Goal: Find specific page/section: Find specific page/section

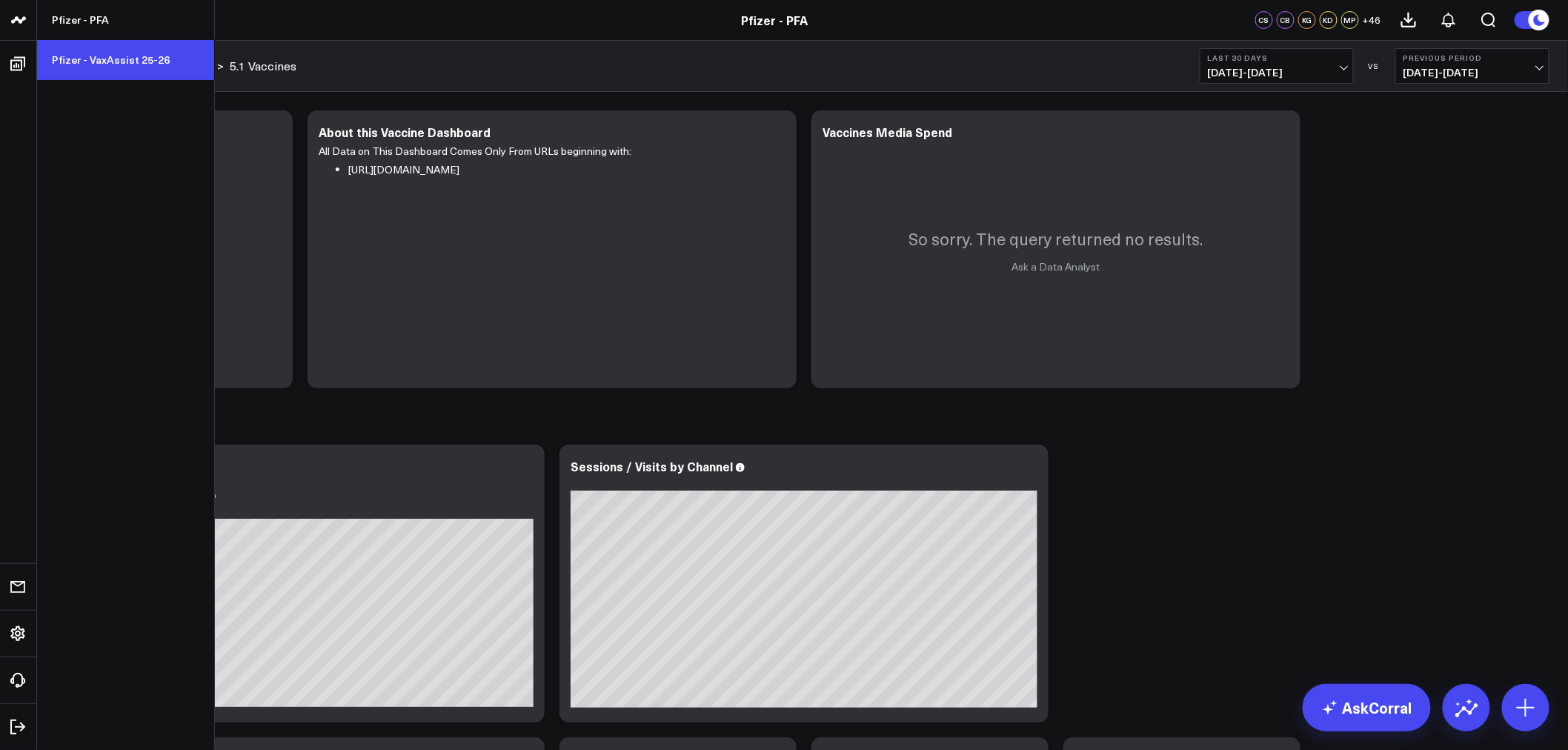
click at [91, 56] on link "Pfizer - VaxAssist 25-26" at bounding box center [125, 60] width 177 height 40
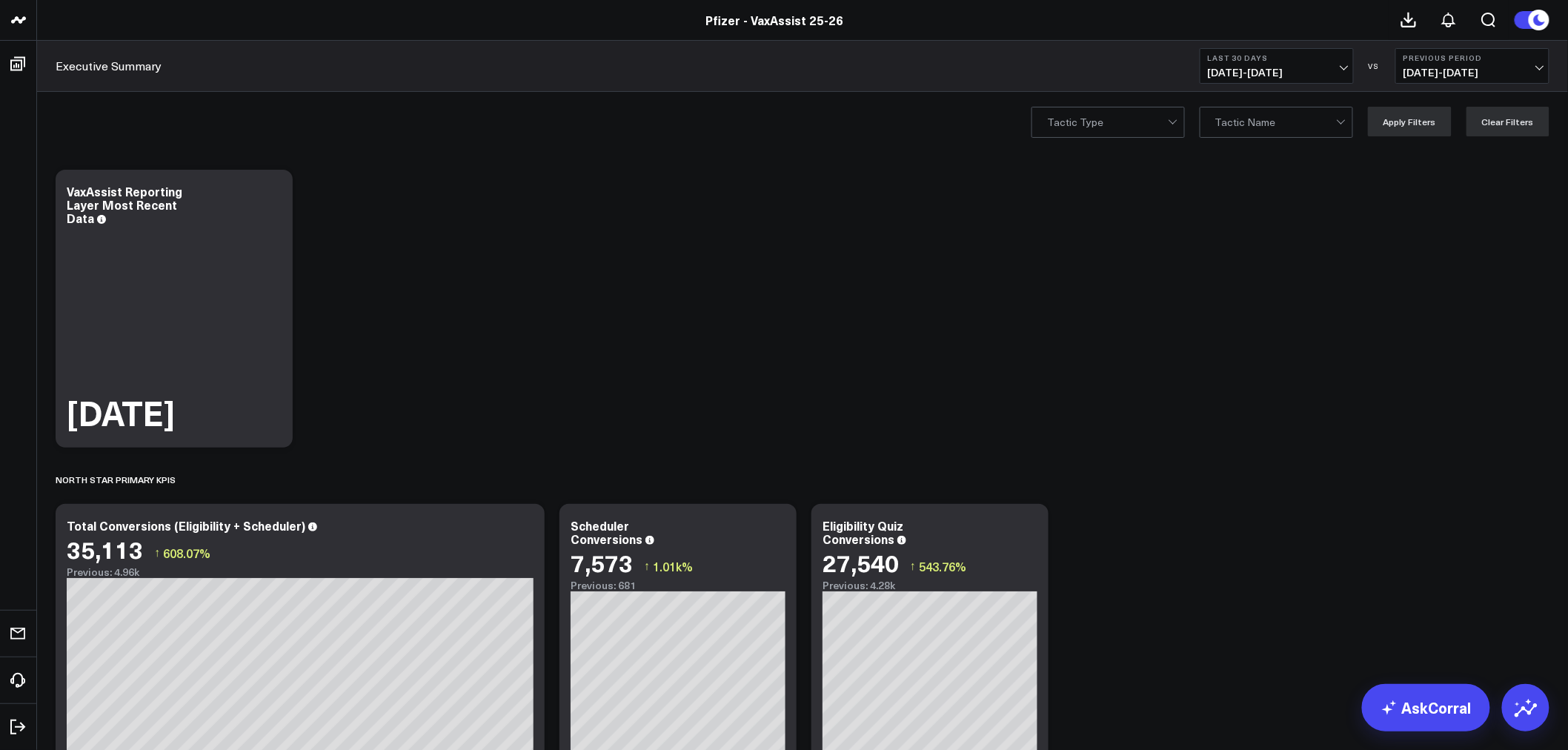
click at [1342, 70] on span "08/05/25 - 09/03/25" at bounding box center [1277, 73] width 138 height 12
click at [1261, 126] on link "Last 7 Days" at bounding box center [1277, 127] width 152 height 28
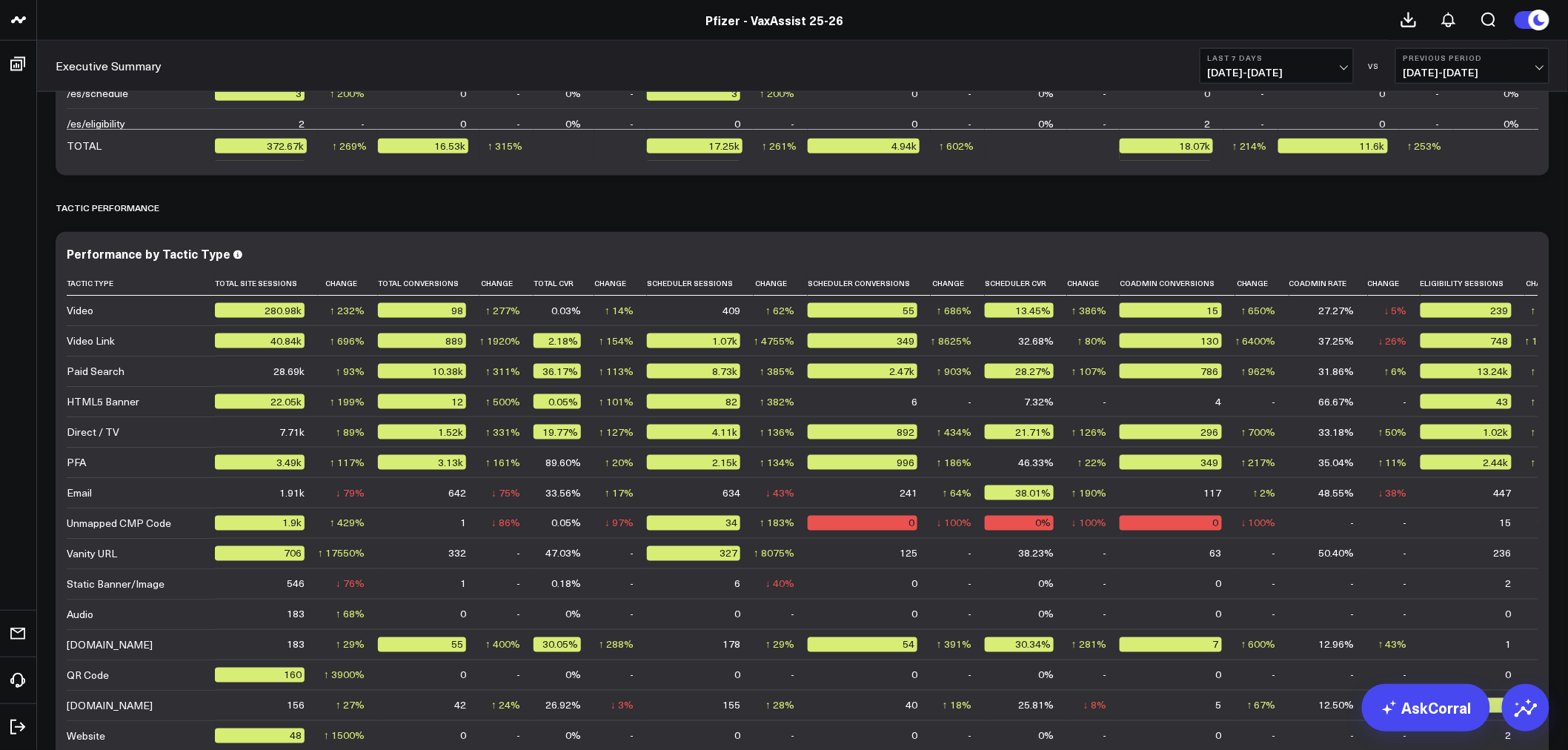
scroll to position [3048, 0]
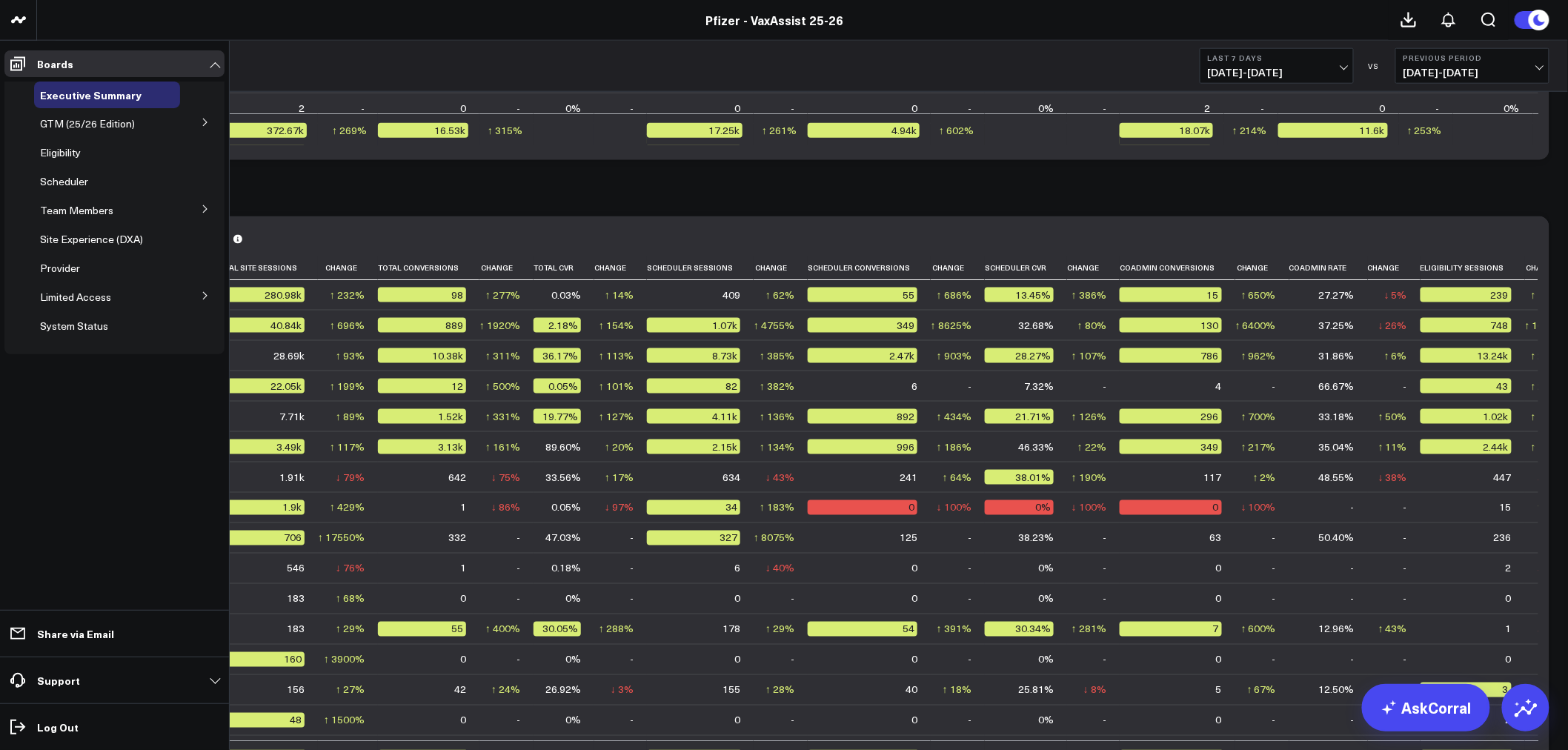
click at [209, 213] on button at bounding box center [205, 208] width 39 height 22
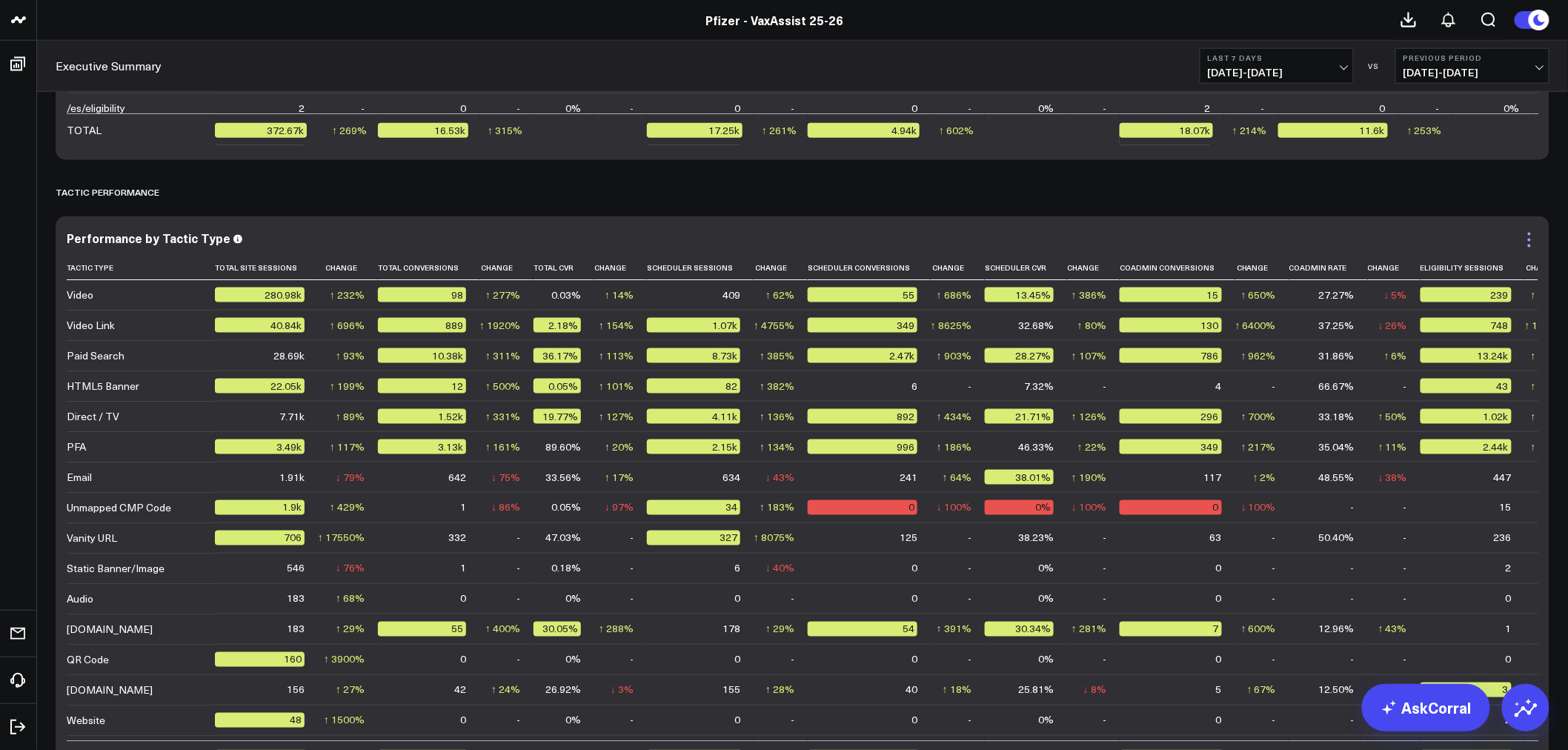
click at [1523, 248] on icon at bounding box center [1529, 240] width 18 height 18
click at [922, 189] on div "TACTIC PERFORMANCE" at bounding box center [802, 192] width 1494 height 34
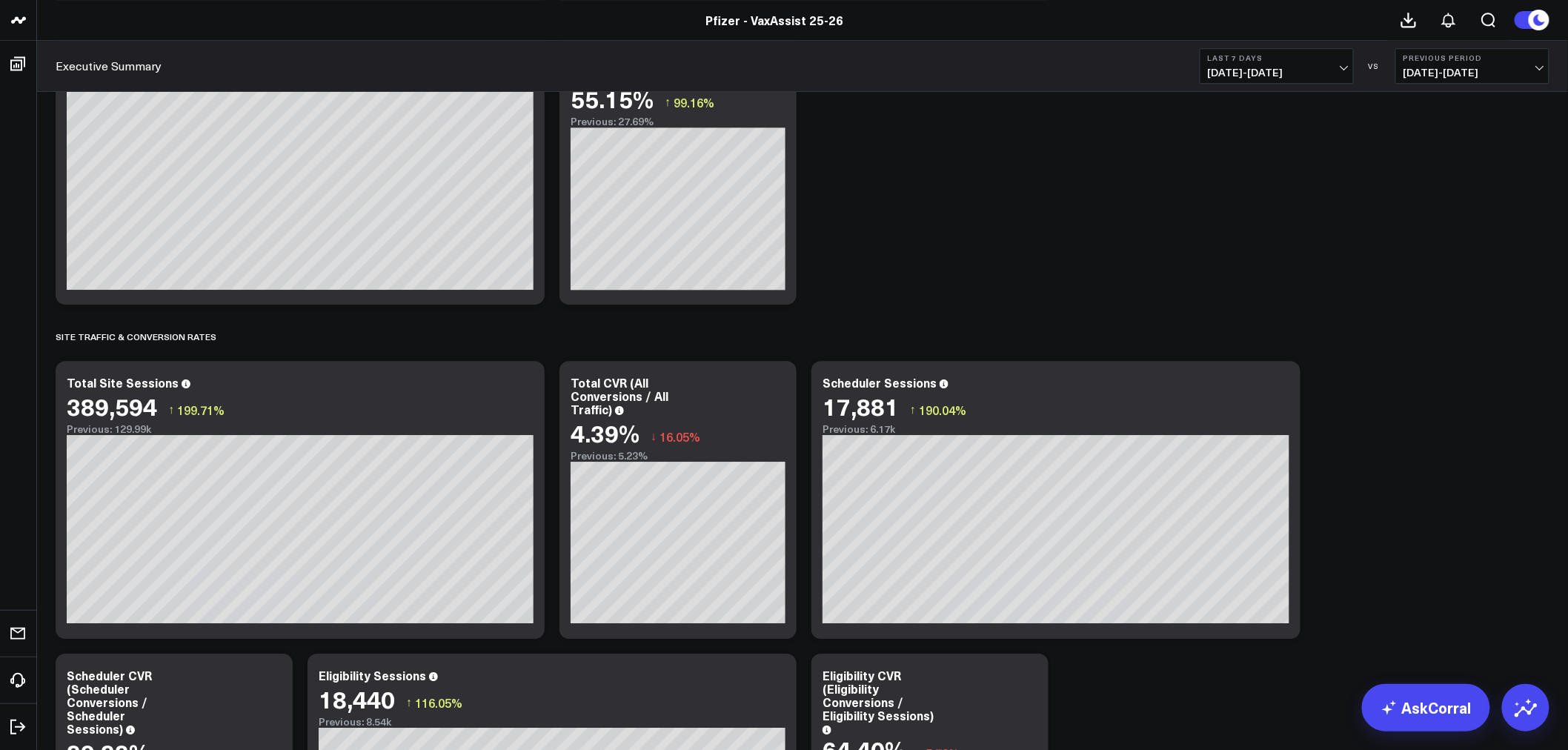
scroll to position [1566, 0]
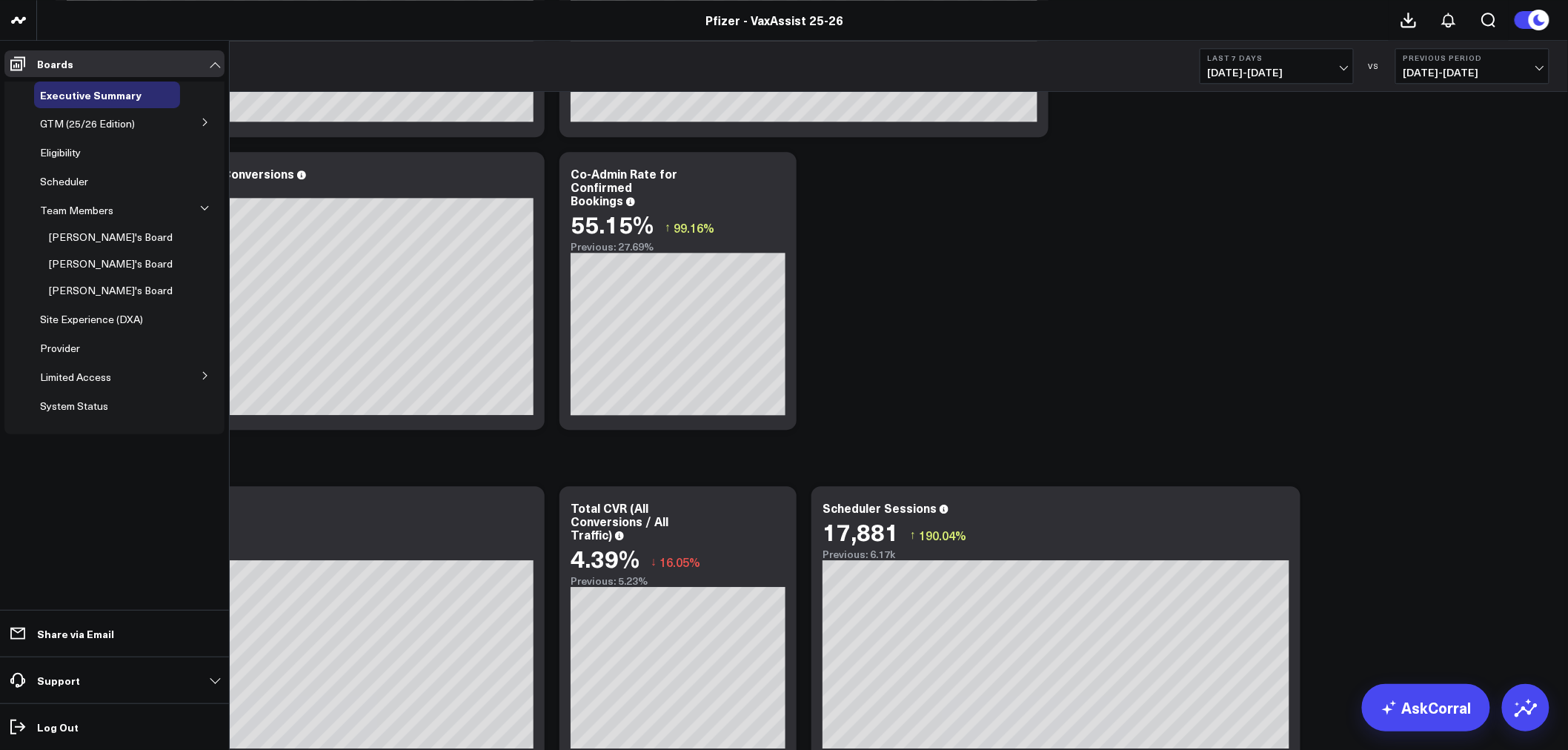
click at [205, 377] on icon at bounding box center [204, 375] width 4 height 7
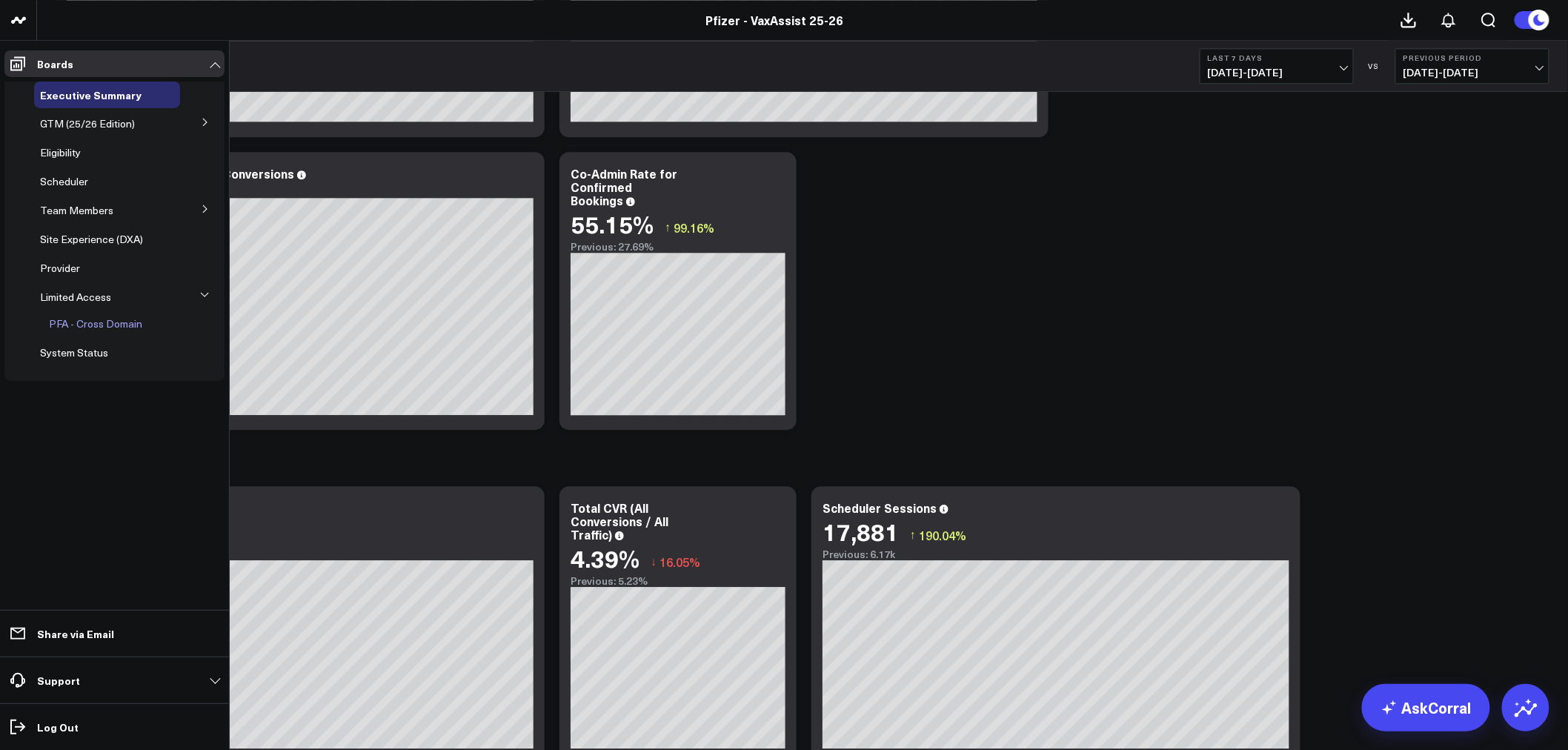
click at [130, 327] on span "PFA - Cross Domain" at bounding box center [95, 324] width 93 height 14
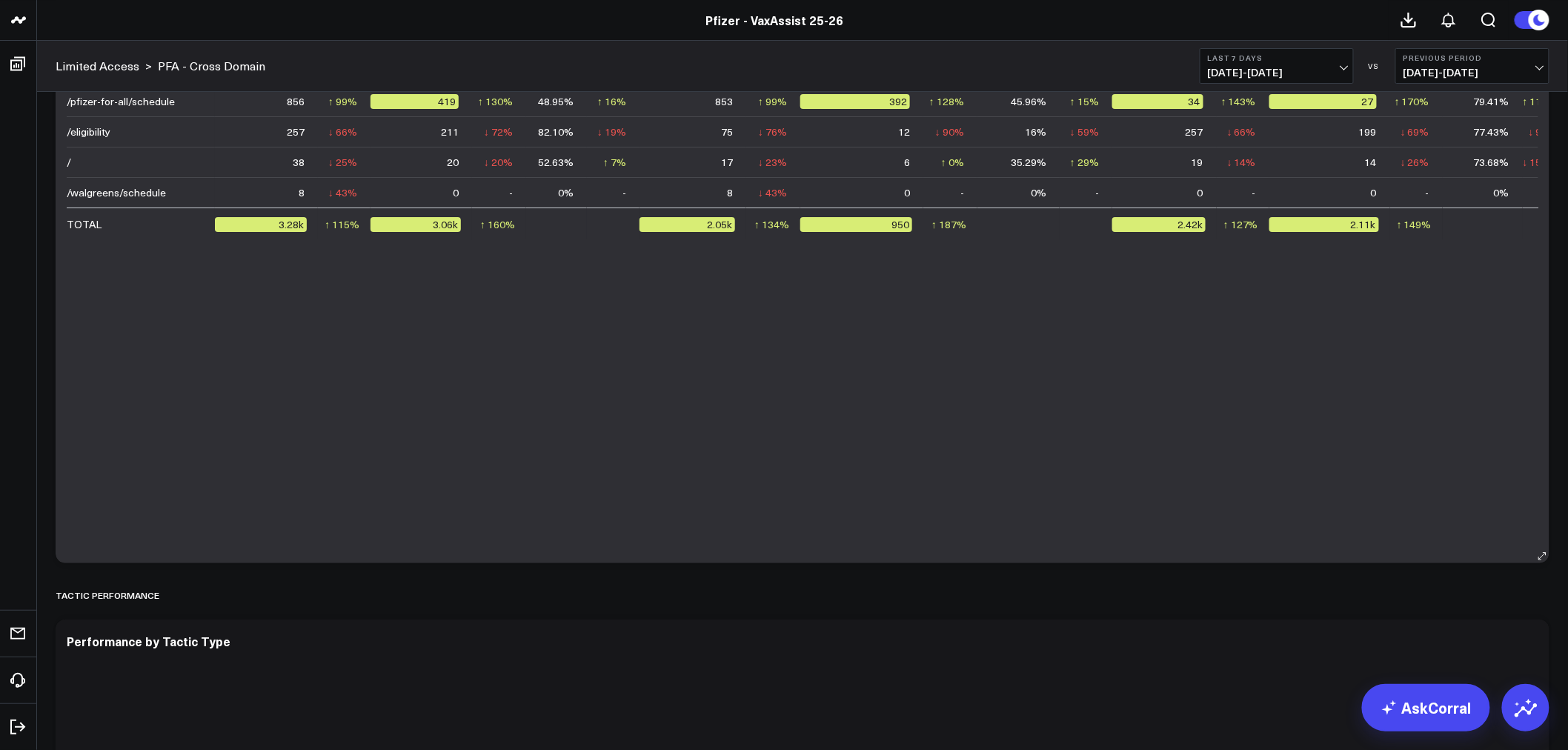
scroll to position [2225, 0]
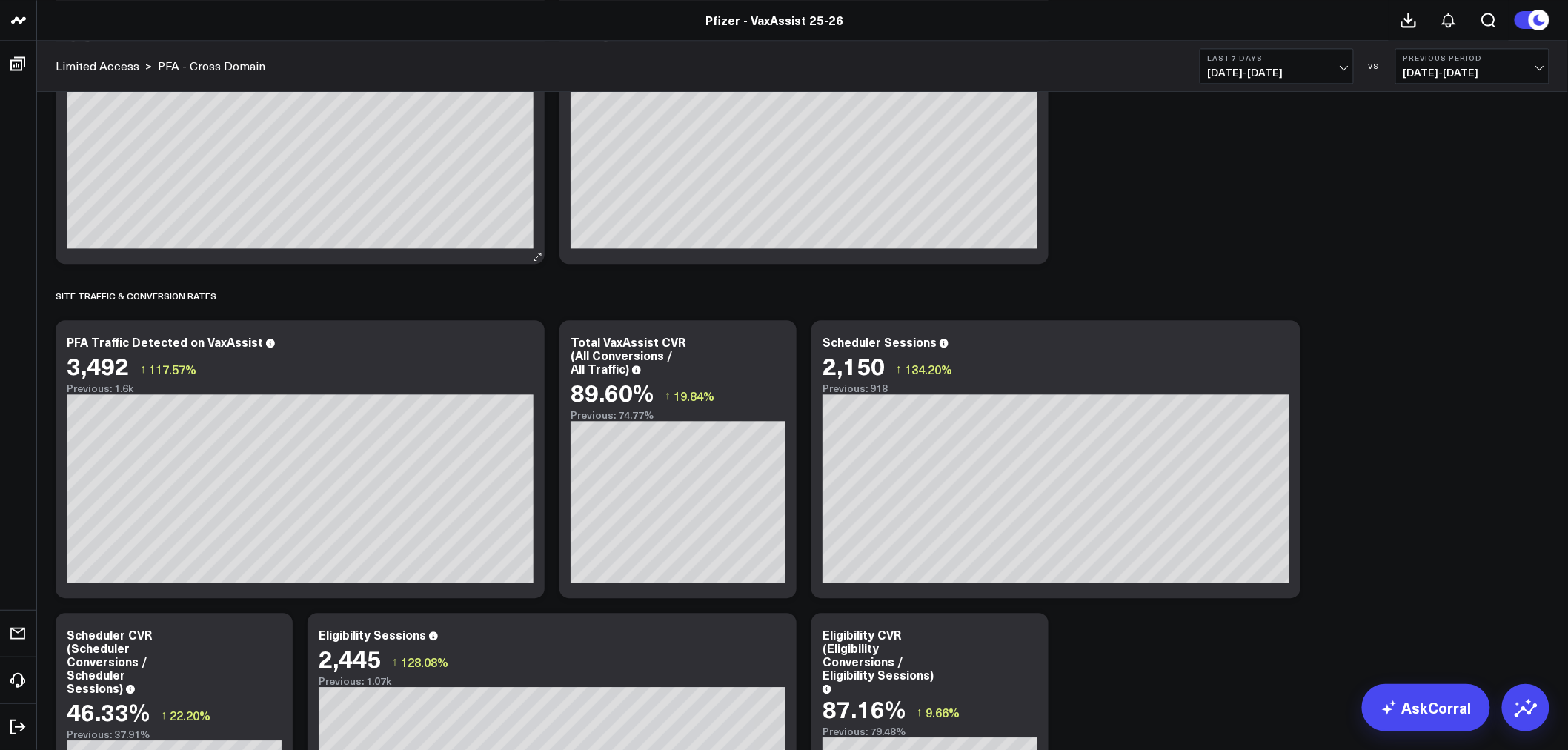
scroll to position [1071, 0]
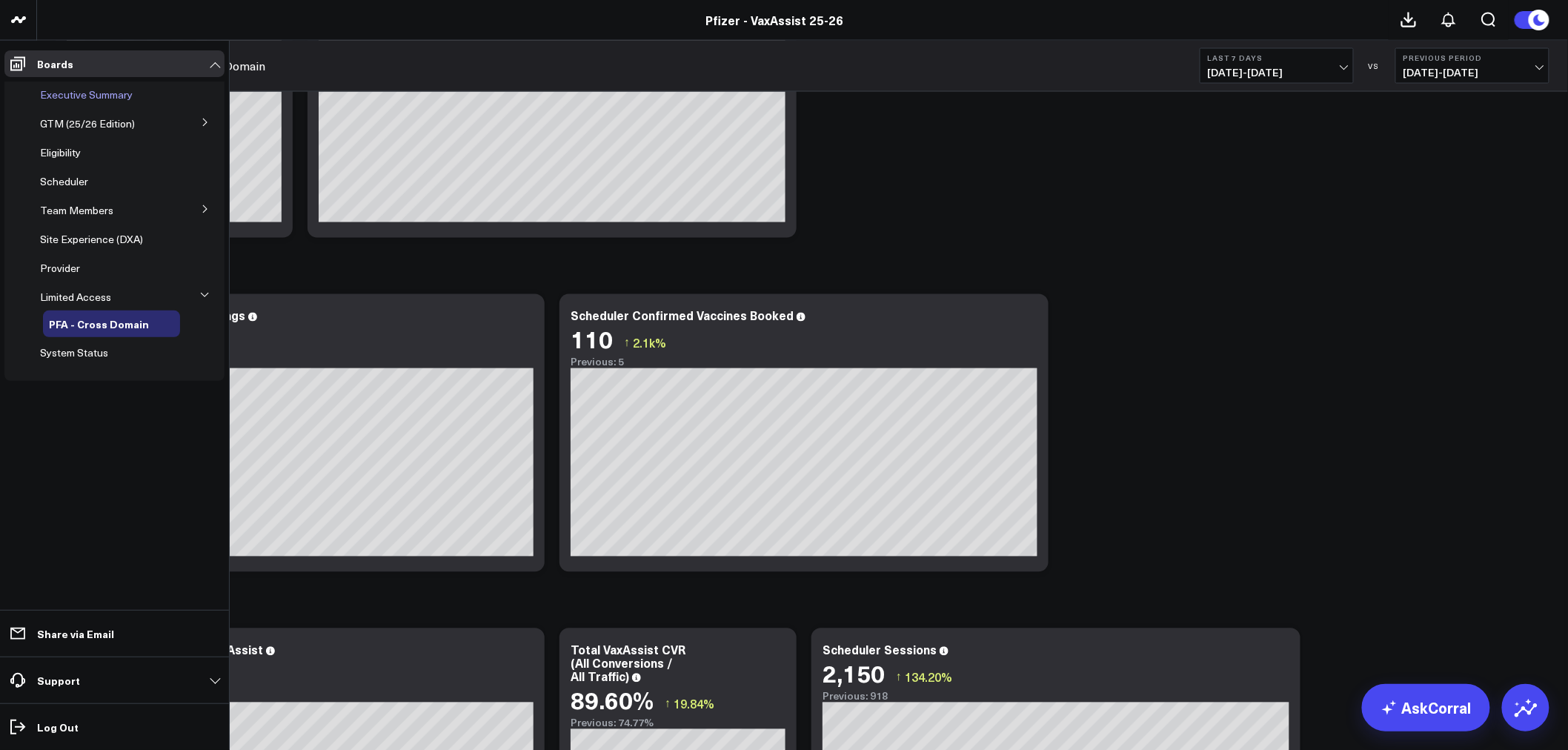
click at [79, 99] on span "Executive Summary" at bounding box center [86, 95] width 92 height 14
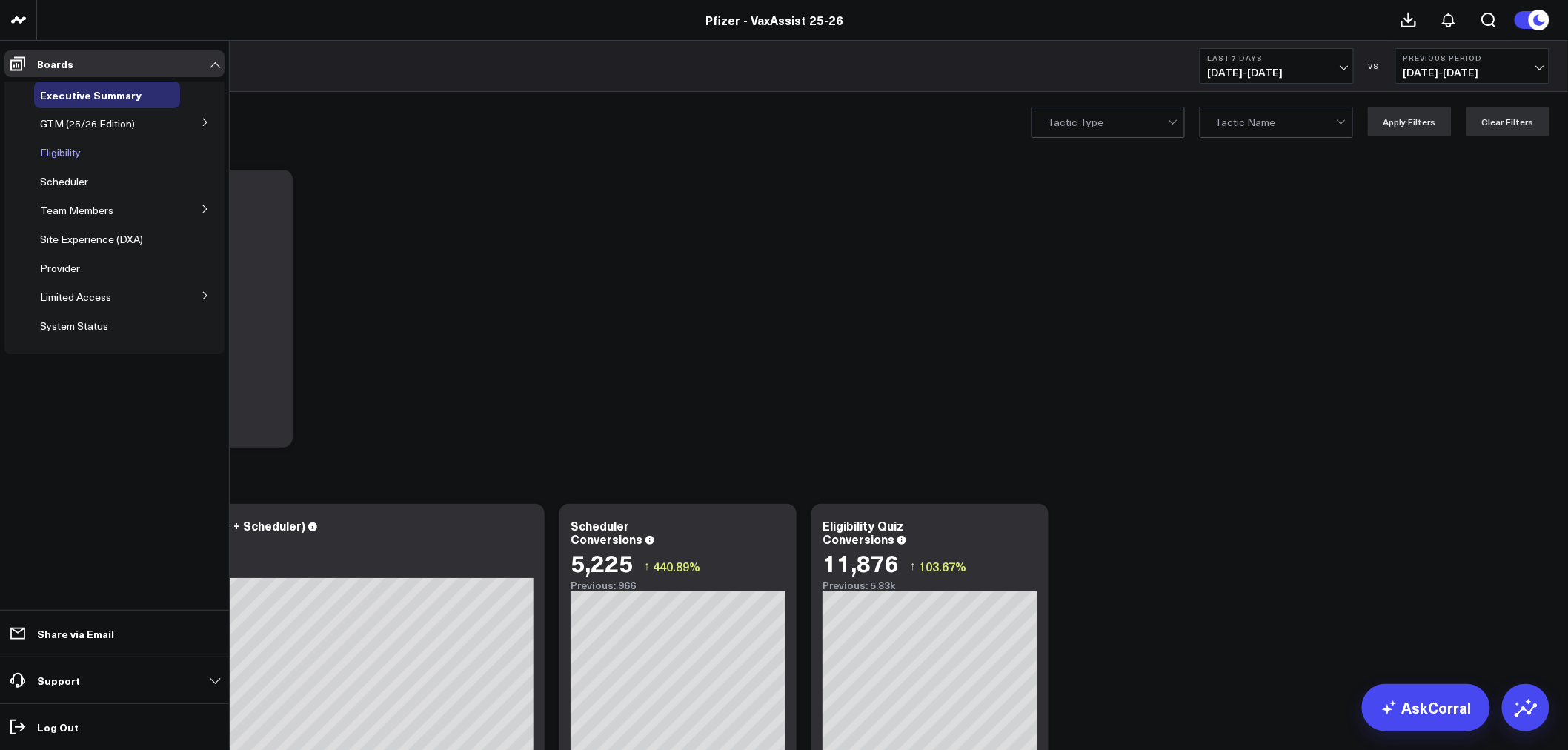
click at [58, 152] on span "Eligibility" at bounding box center [61, 152] width 41 height 14
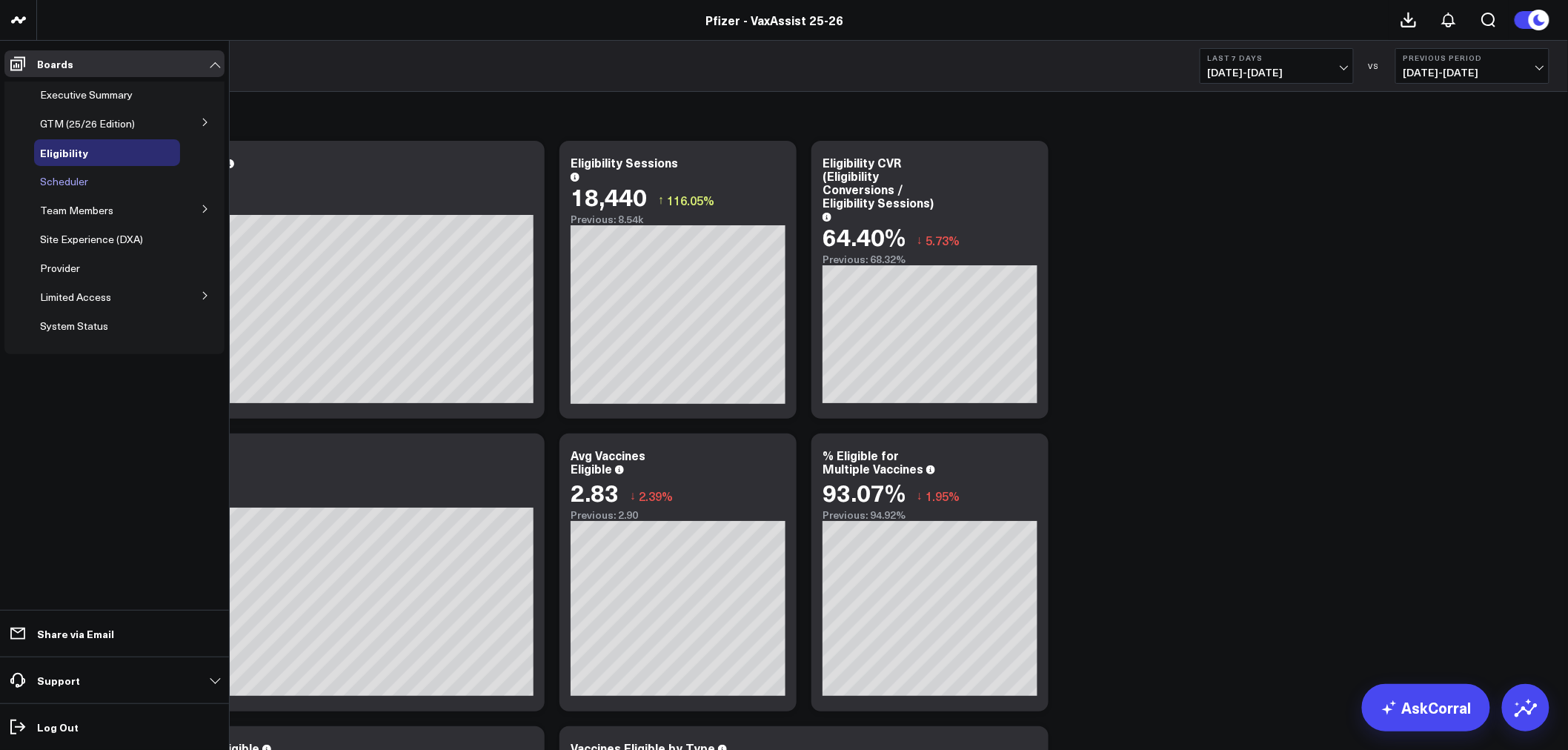
click at [77, 176] on span "Scheduler" at bounding box center [64, 182] width 48 height 14
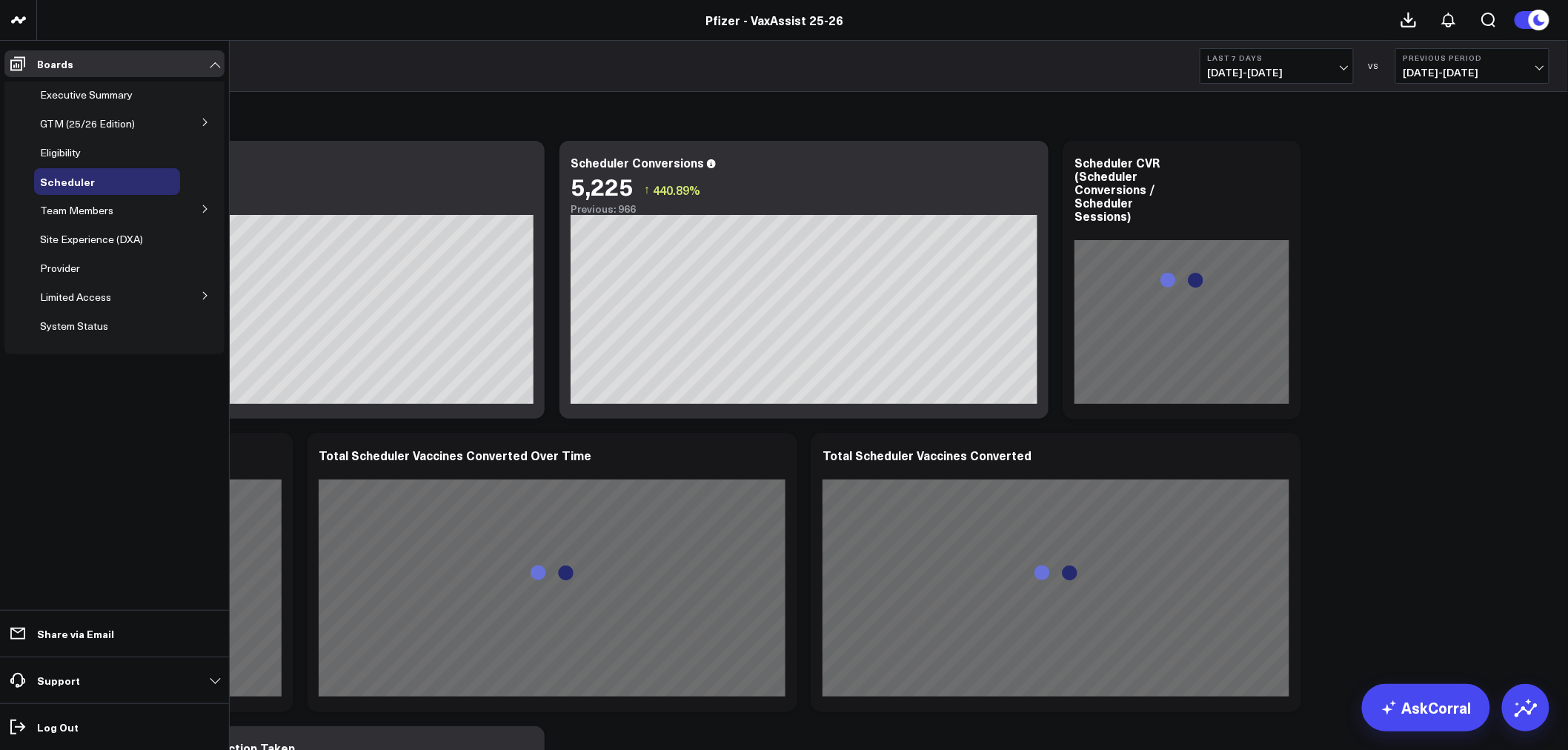
click at [198, 121] on button at bounding box center [205, 122] width 39 height 22
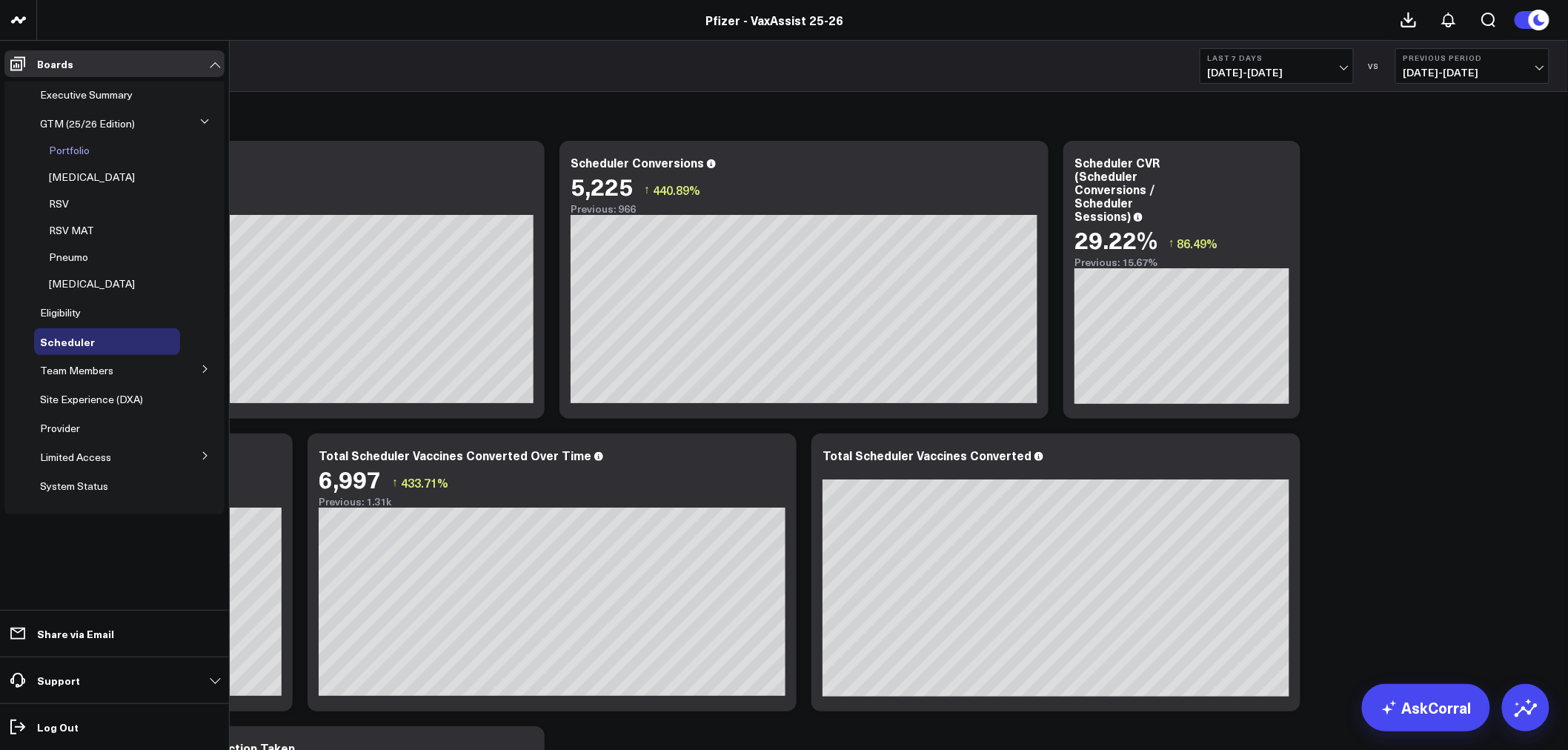
click at [69, 146] on span "Portfolio" at bounding box center [69, 150] width 41 height 14
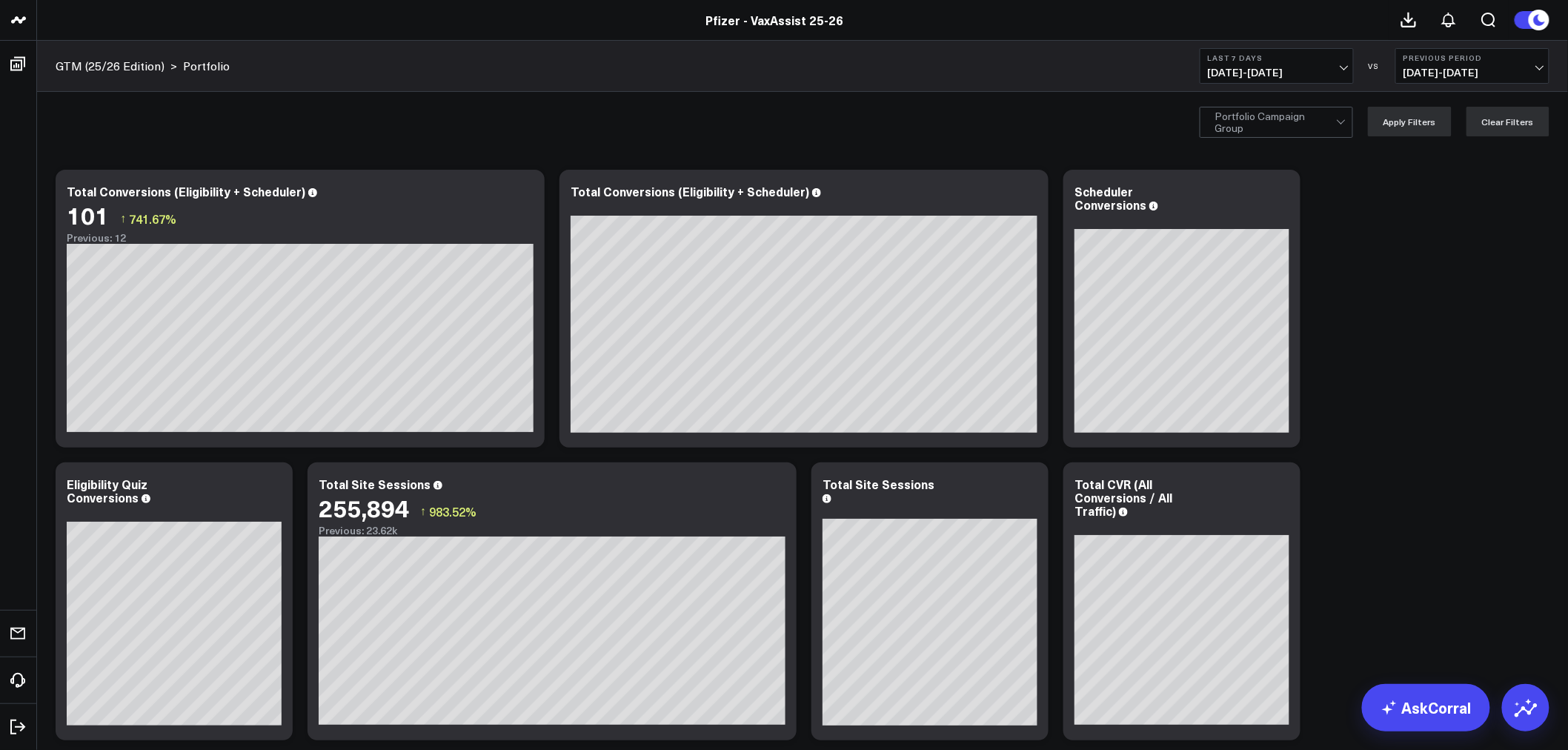
click at [1327, 125] on div at bounding box center [1275, 122] width 121 height 30
click at [1290, 181] on div "Everblue" at bounding box center [1277, 184] width 152 height 30
click at [1409, 122] on button "Apply Filters" at bounding box center [1410, 122] width 84 height 30
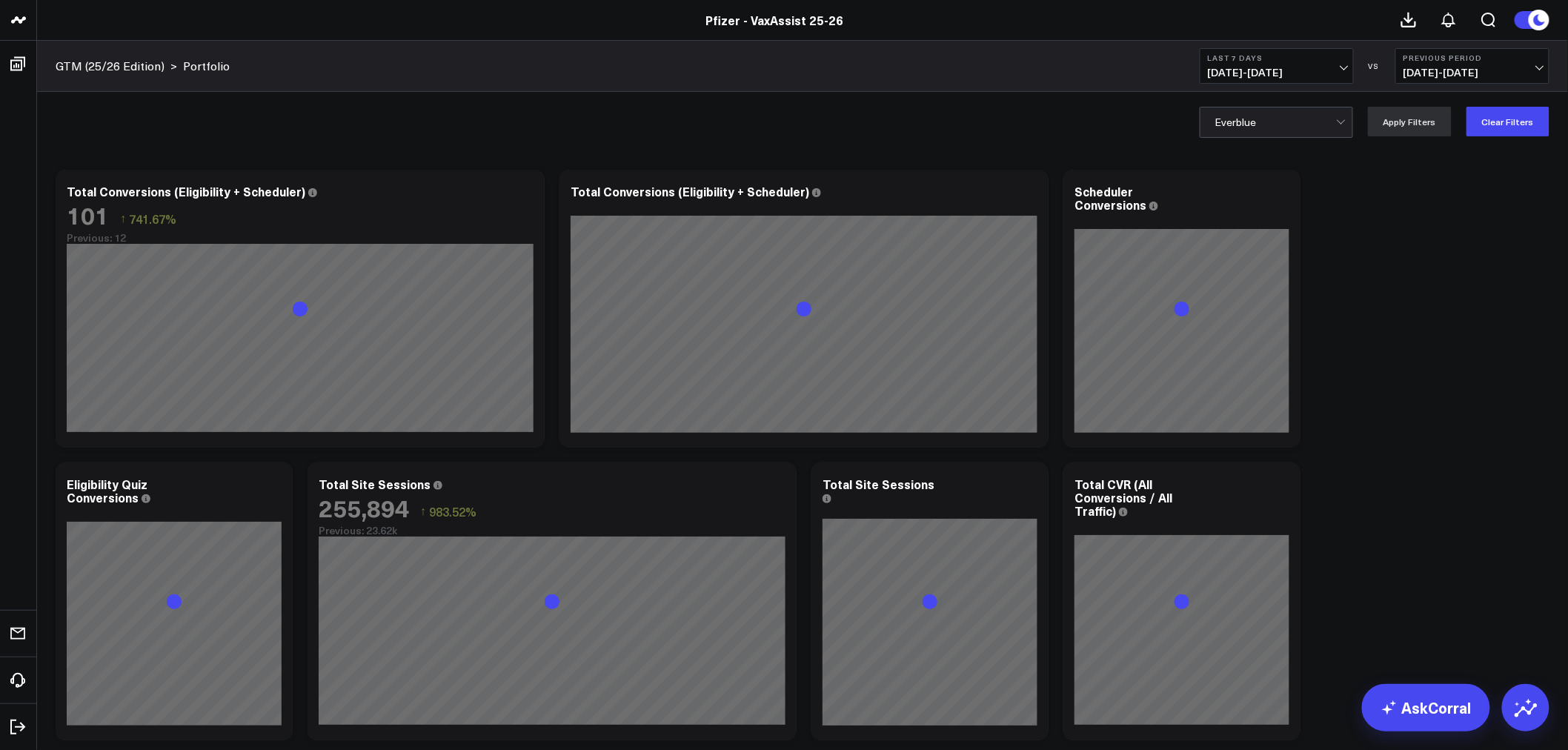
click at [1348, 124] on div at bounding box center [1342, 122] width 13 height 30
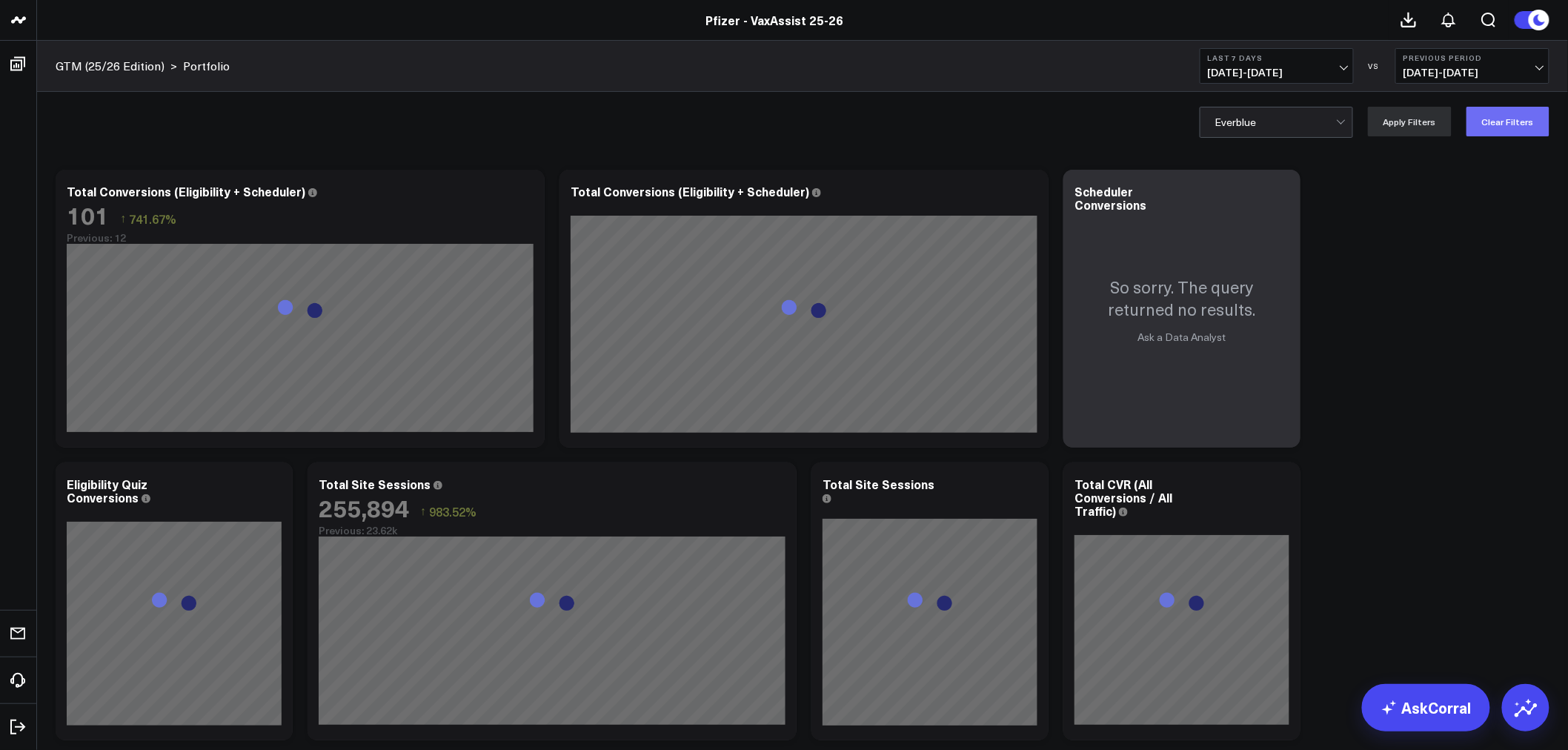
click at [1492, 120] on button "Clear Filters" at bounding box center [1508, 122] width 83 height 30
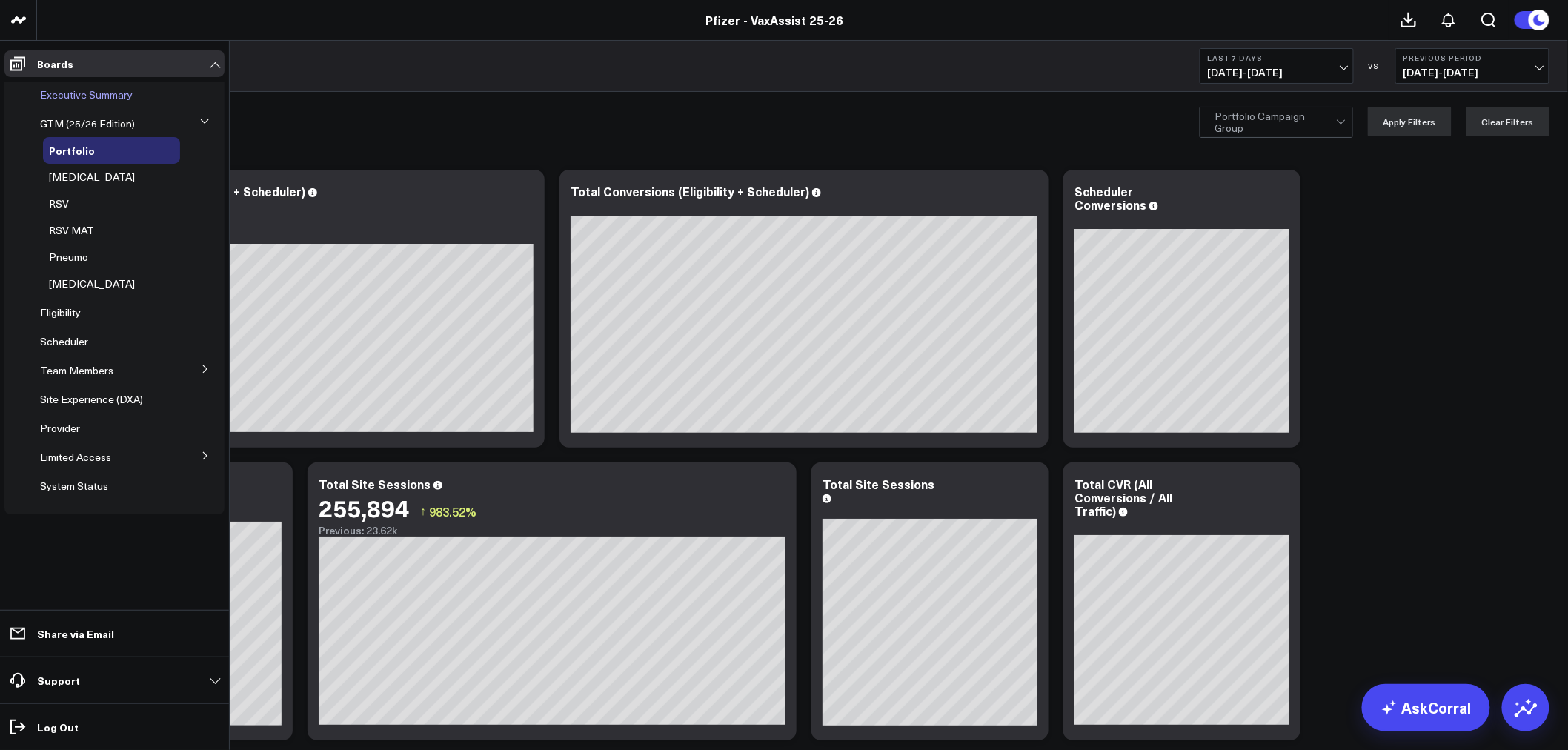
click at [100, 92] on span "Executive Summary" at bounding box center [86, 95] width 92 height 14
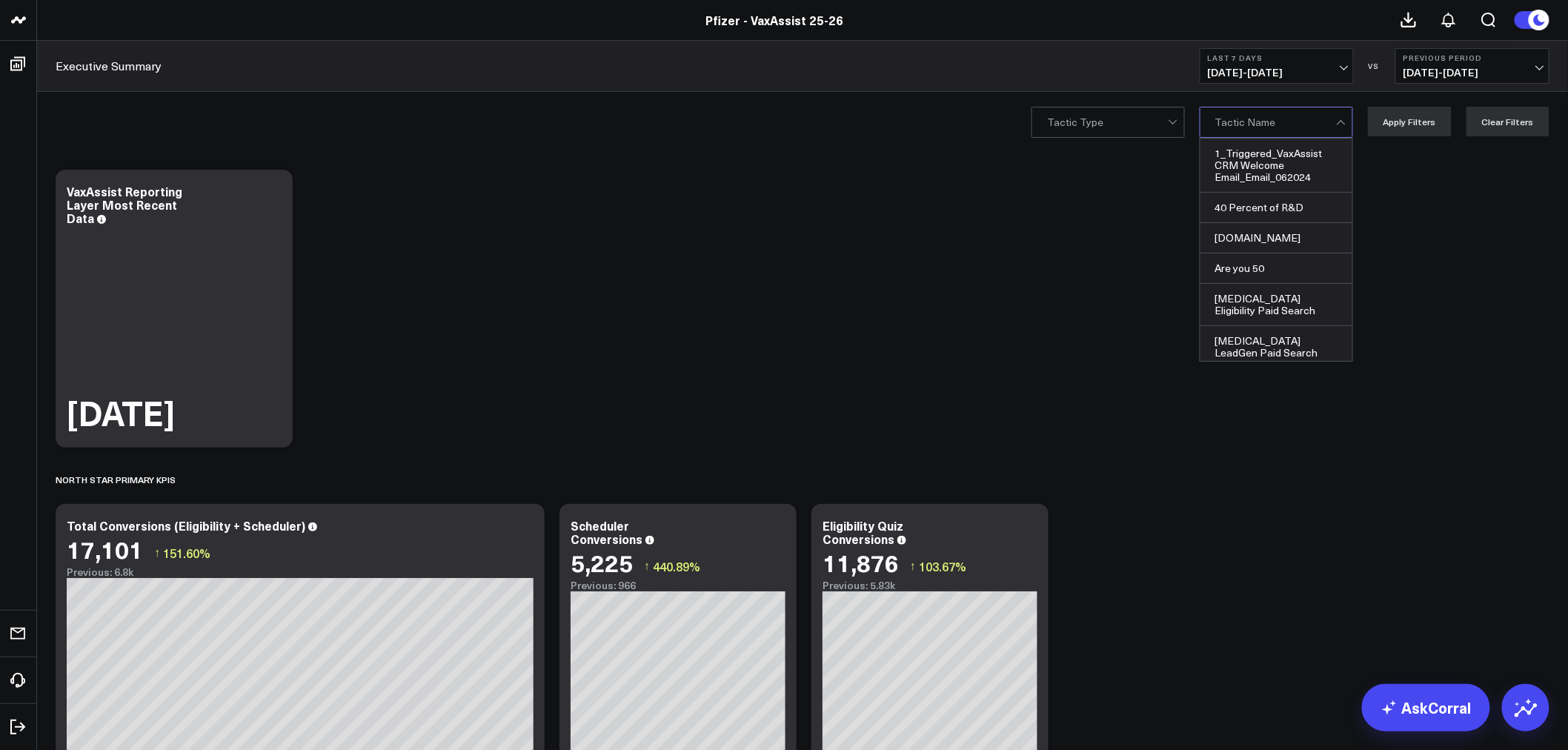
click at [1349, 130] on div at bounding box center [1342, 122] width 13 height 30
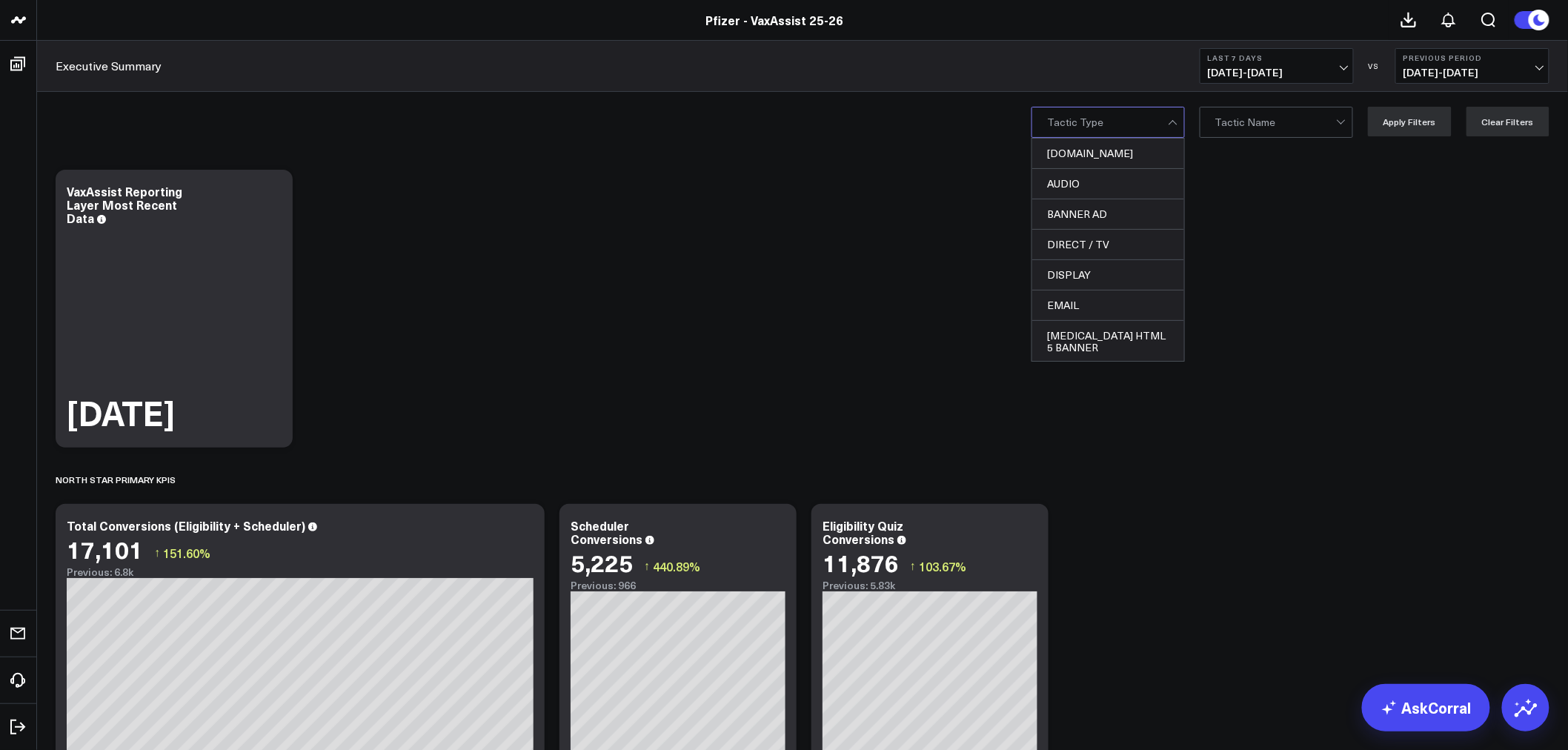
click at [1152, 118] on div at bounding box center [1107, 122] width 121 height 30
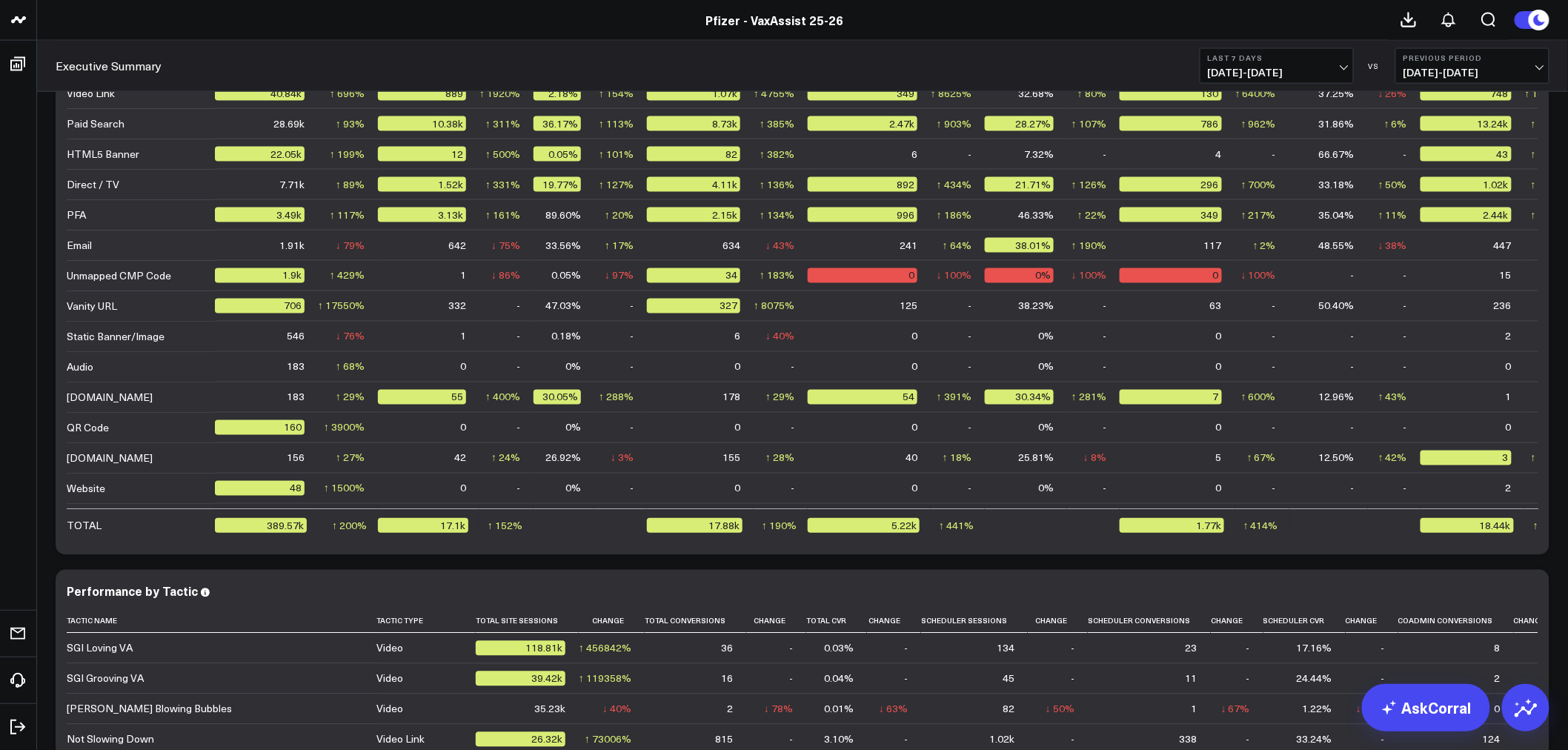
scroll to position [3118, 0]
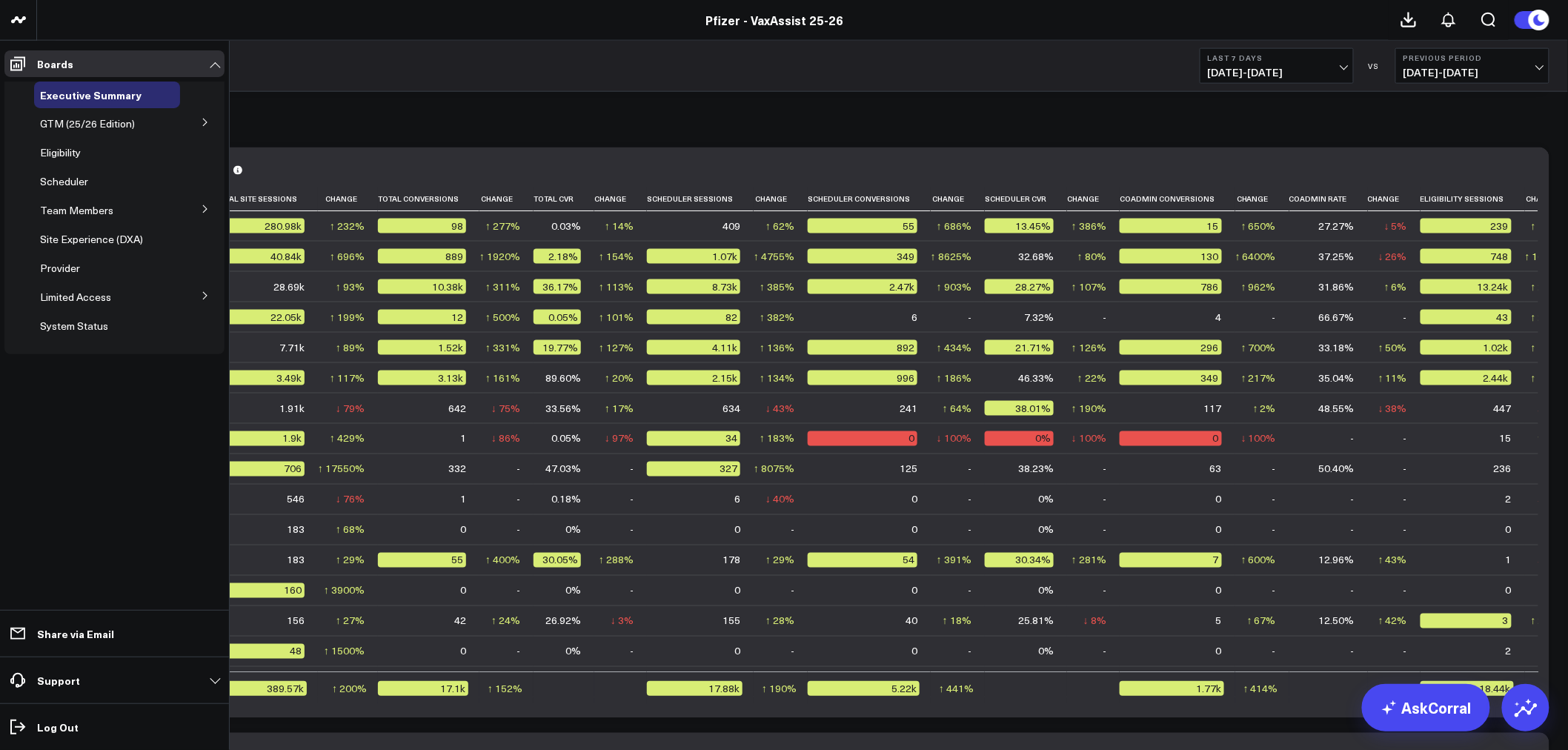
click at [203, 201] on button at bounding box center [205, 208] width 39 height 22
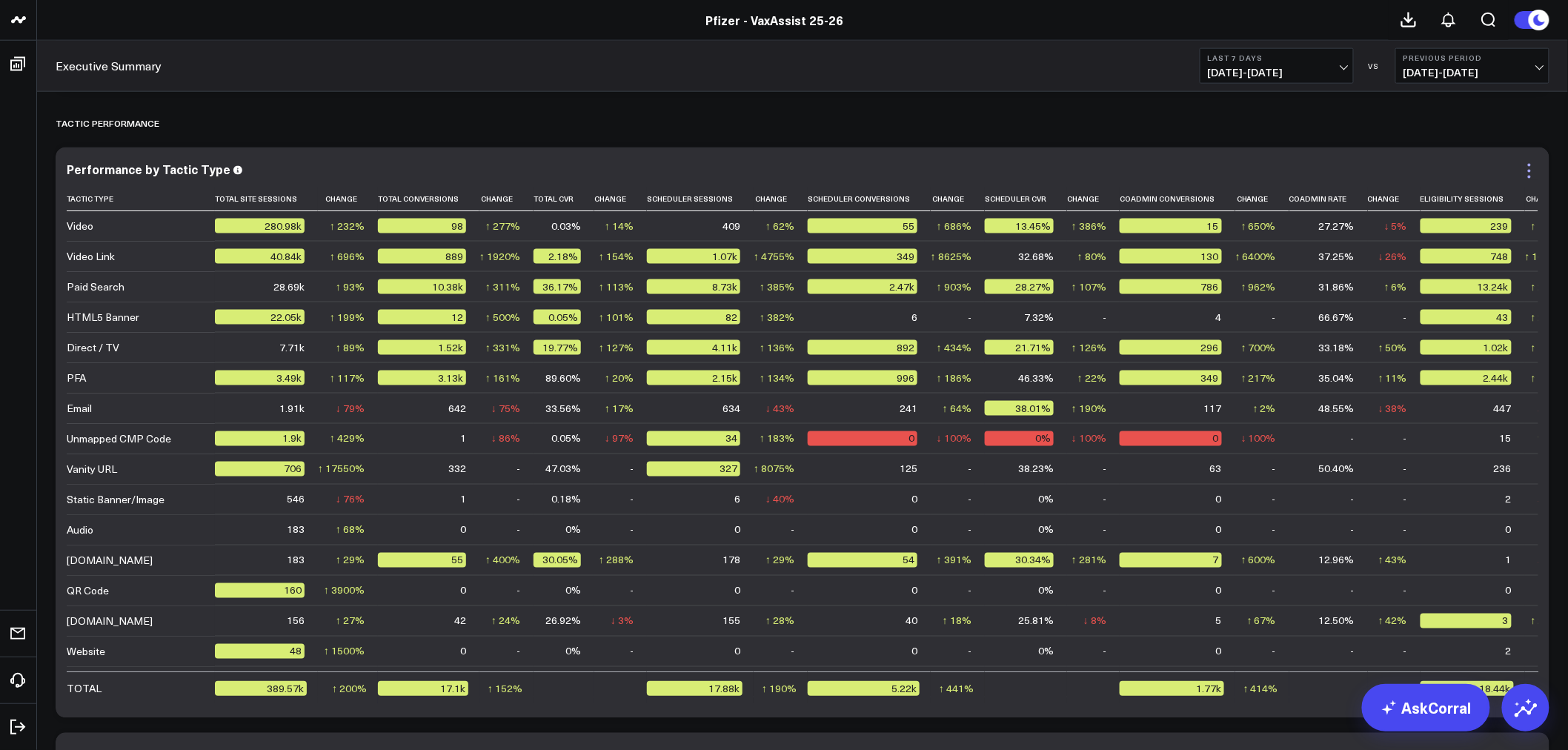
click at [1531, 175] on icon at bounding box center [1529, 171] width 18 height 18
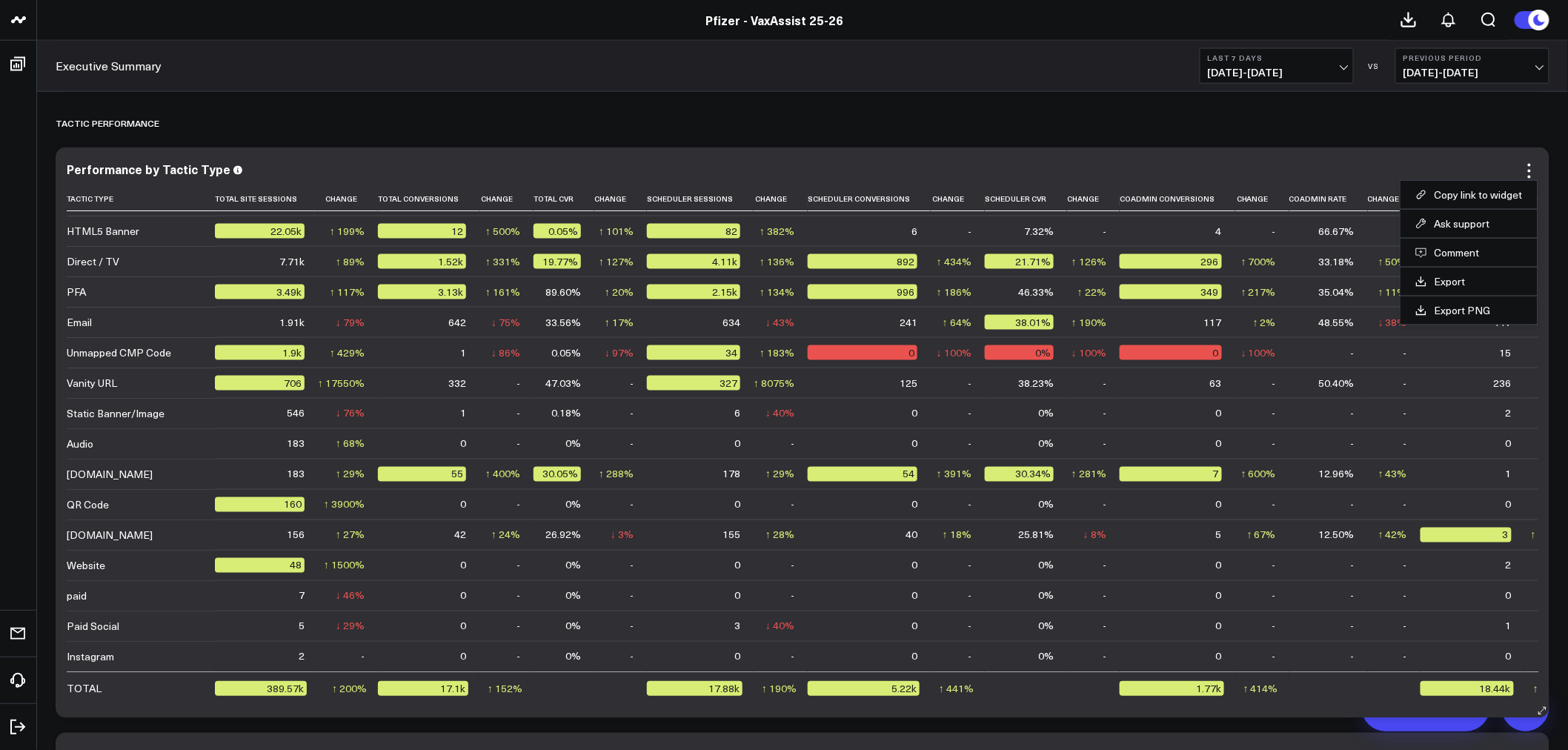
scroll to position [95, 0]
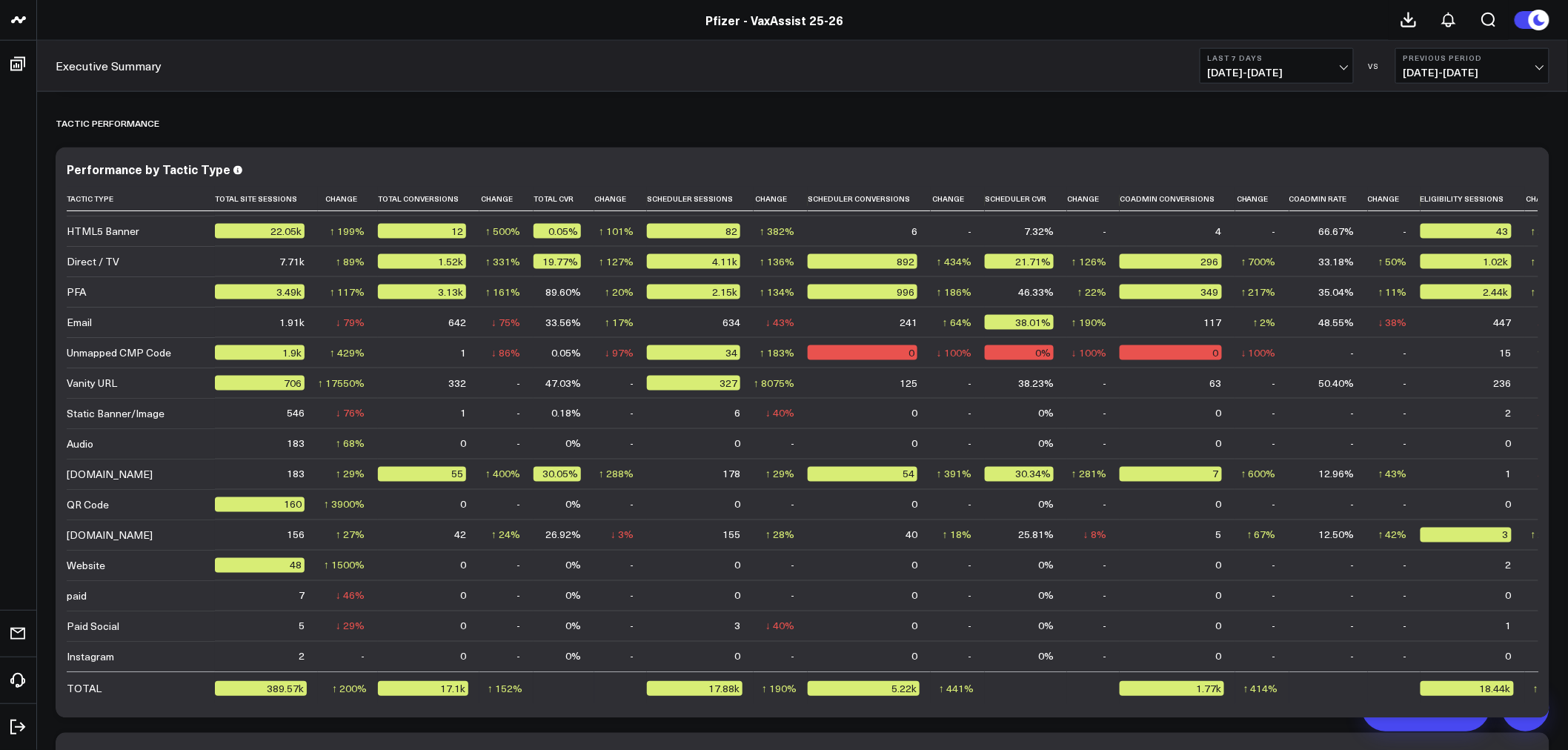
click at [1527, 713] on icon at bounding box center [1526, 708] width 24 height 24
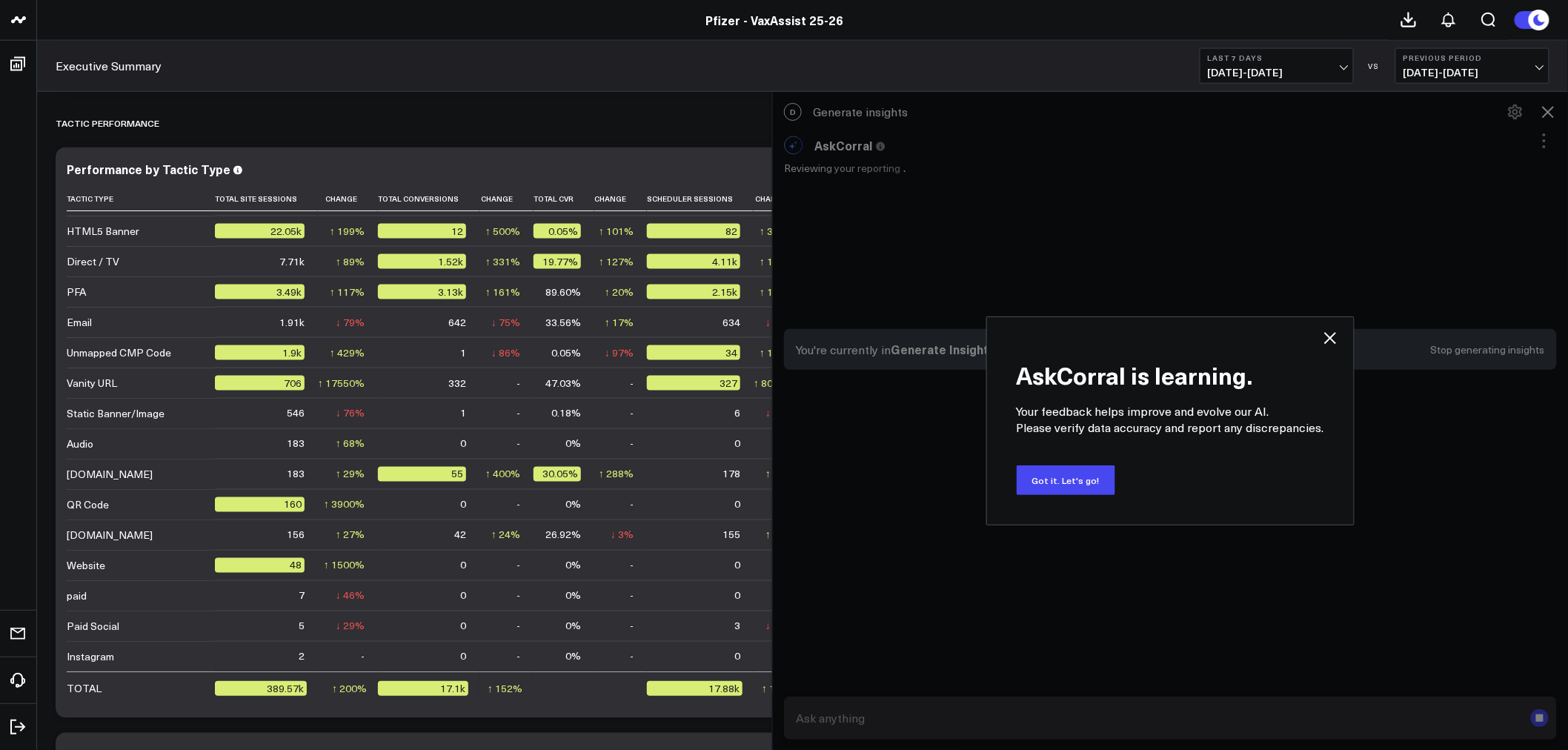
click at [1331, 336] on icon at bounding box center [1330, 338] width 18 height 18
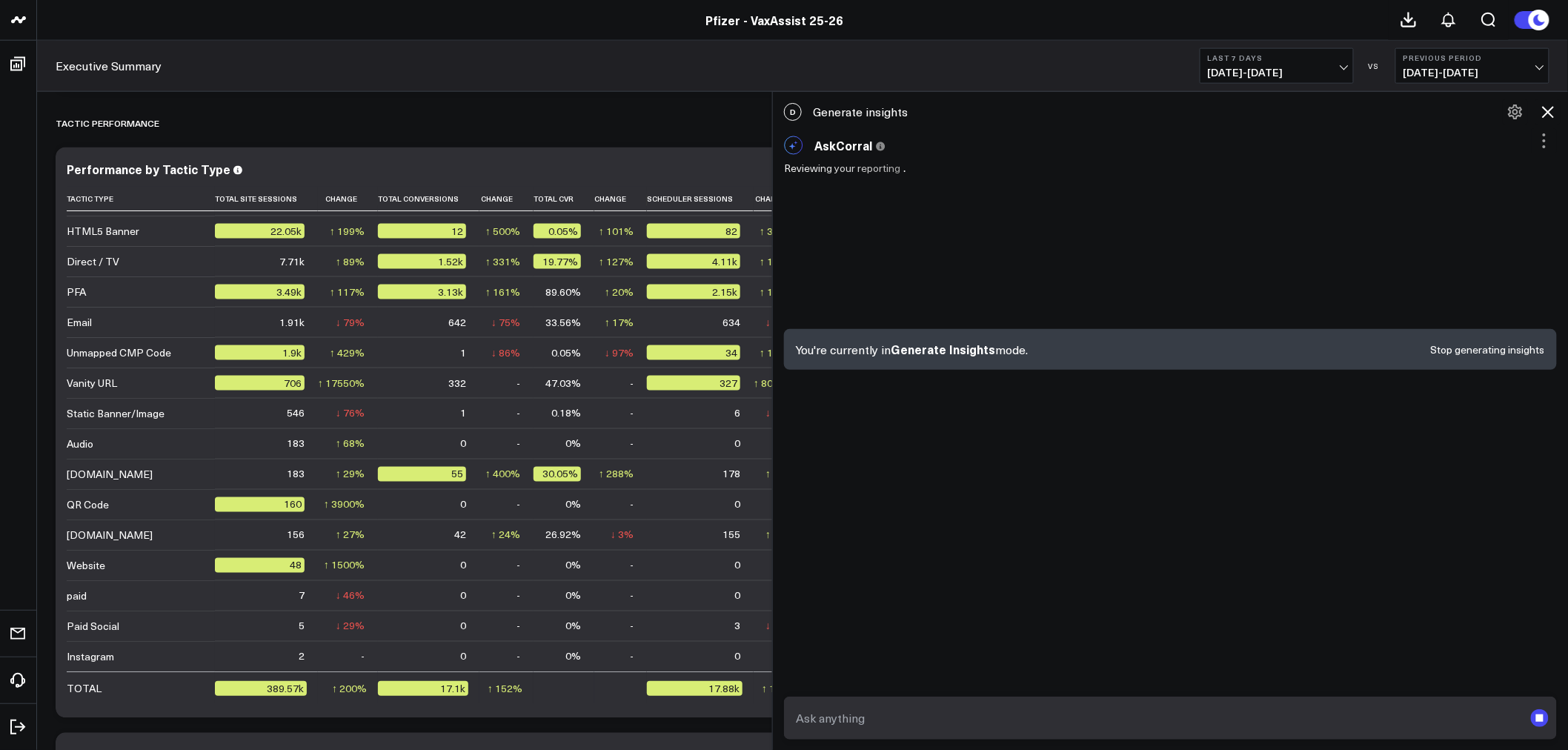
click at [1557, 114] on icon at bounding box center [1548, 112] width 18 height 18
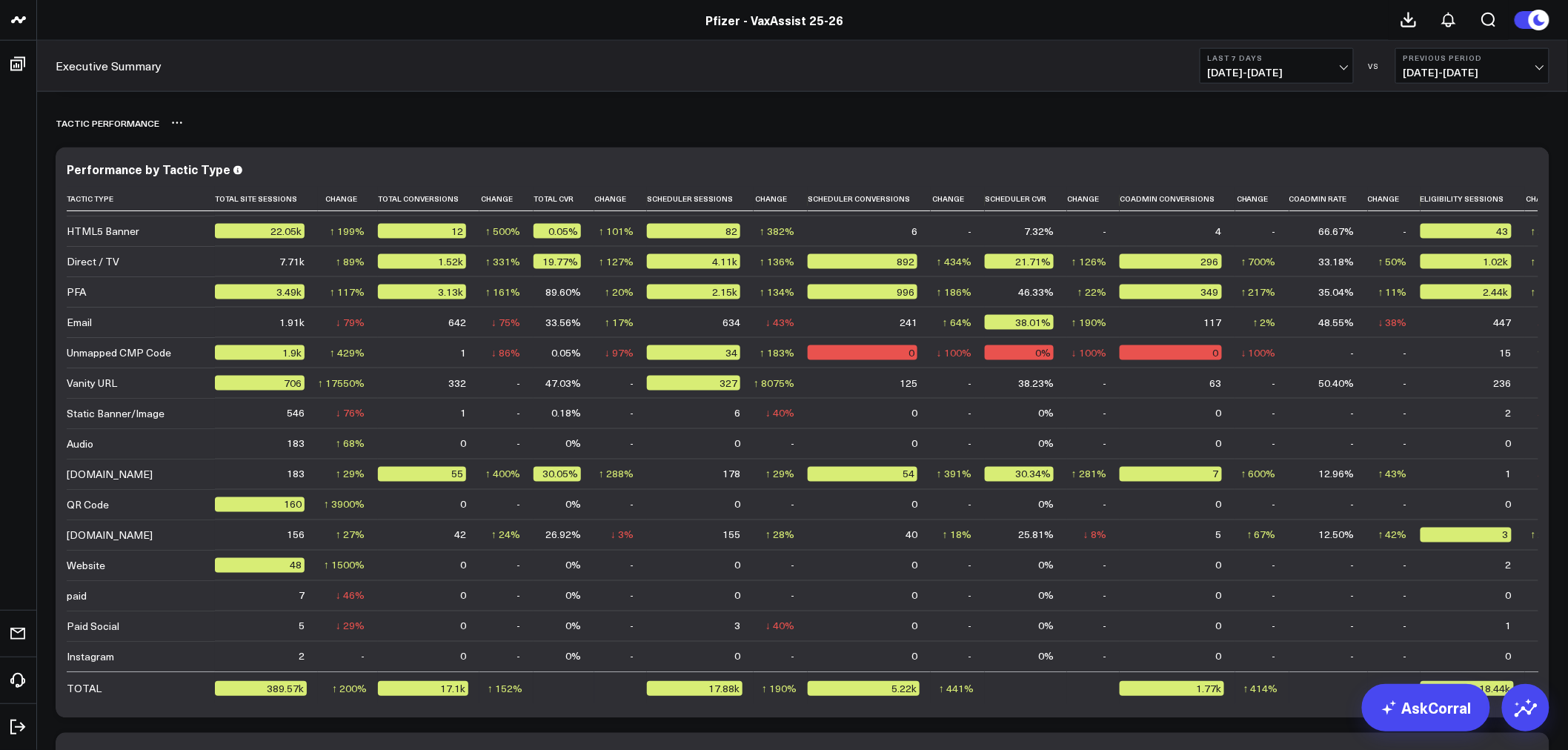
click at [798, 115] on div "TACTIC PERFORMANCE" at bounding box center [802, 122] width 1494 height 34
drag, startPoint x: 1397, startPoint y: 142, endPoint x: 1340, endPoint y: 140, distance: 57.0
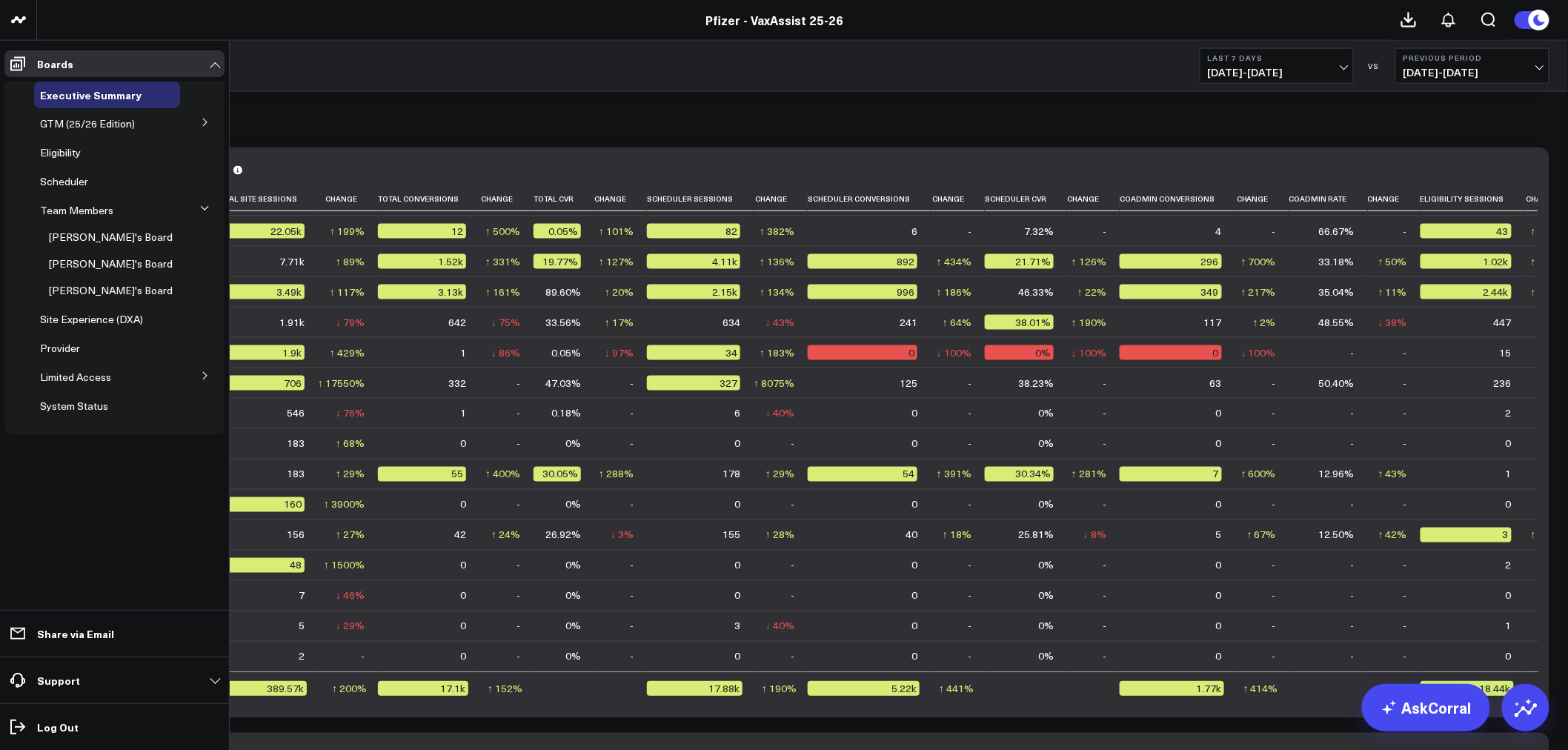
click at [195, 374] on button at bounding box center [205, 375] width 39 height 22
click at [204, 299] on icon at bounding box center [204, 294] width 9 height 9
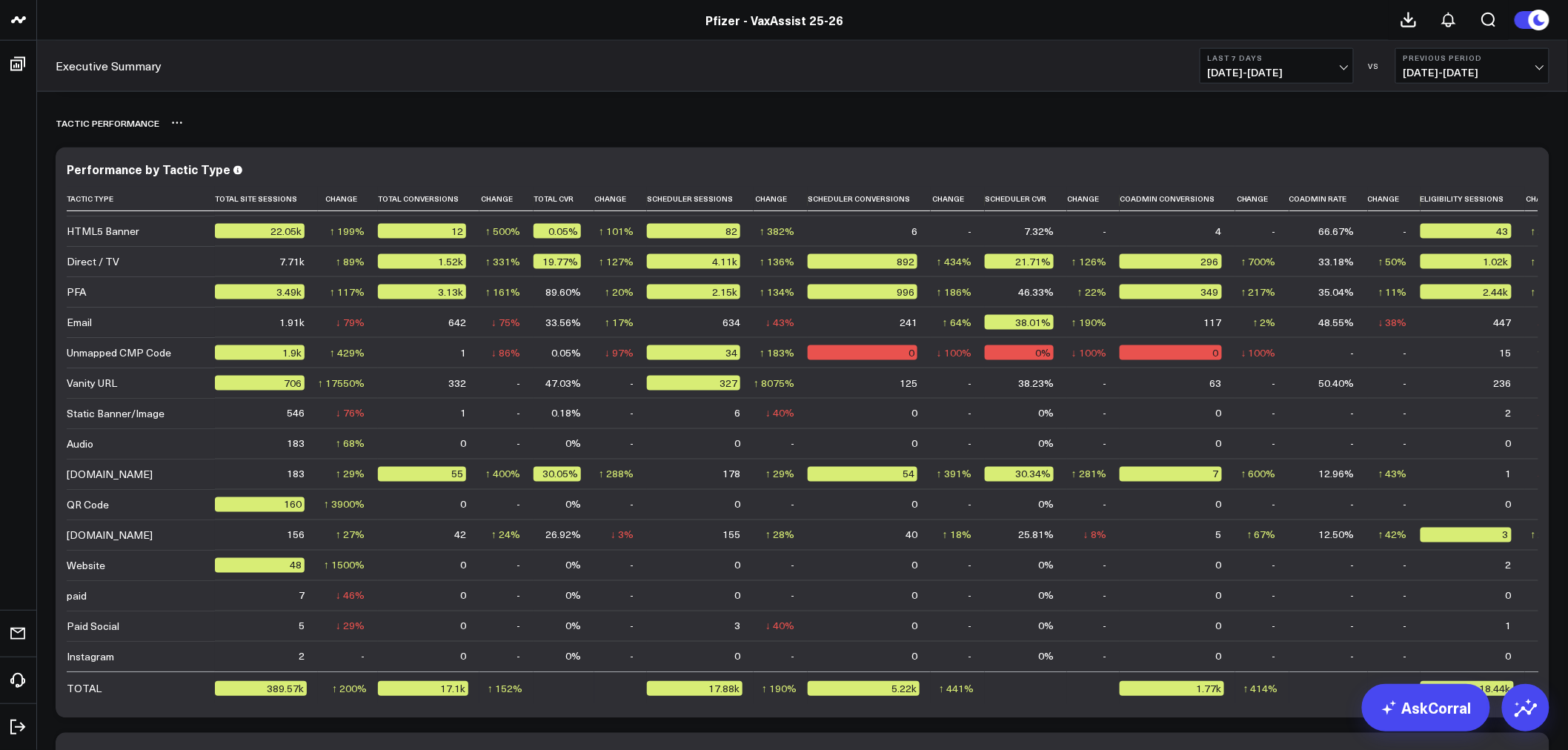
click at [695, 119] on div "TACTIC PERFORMANCE" at bounding box center [802, 122] width 1494 height 34
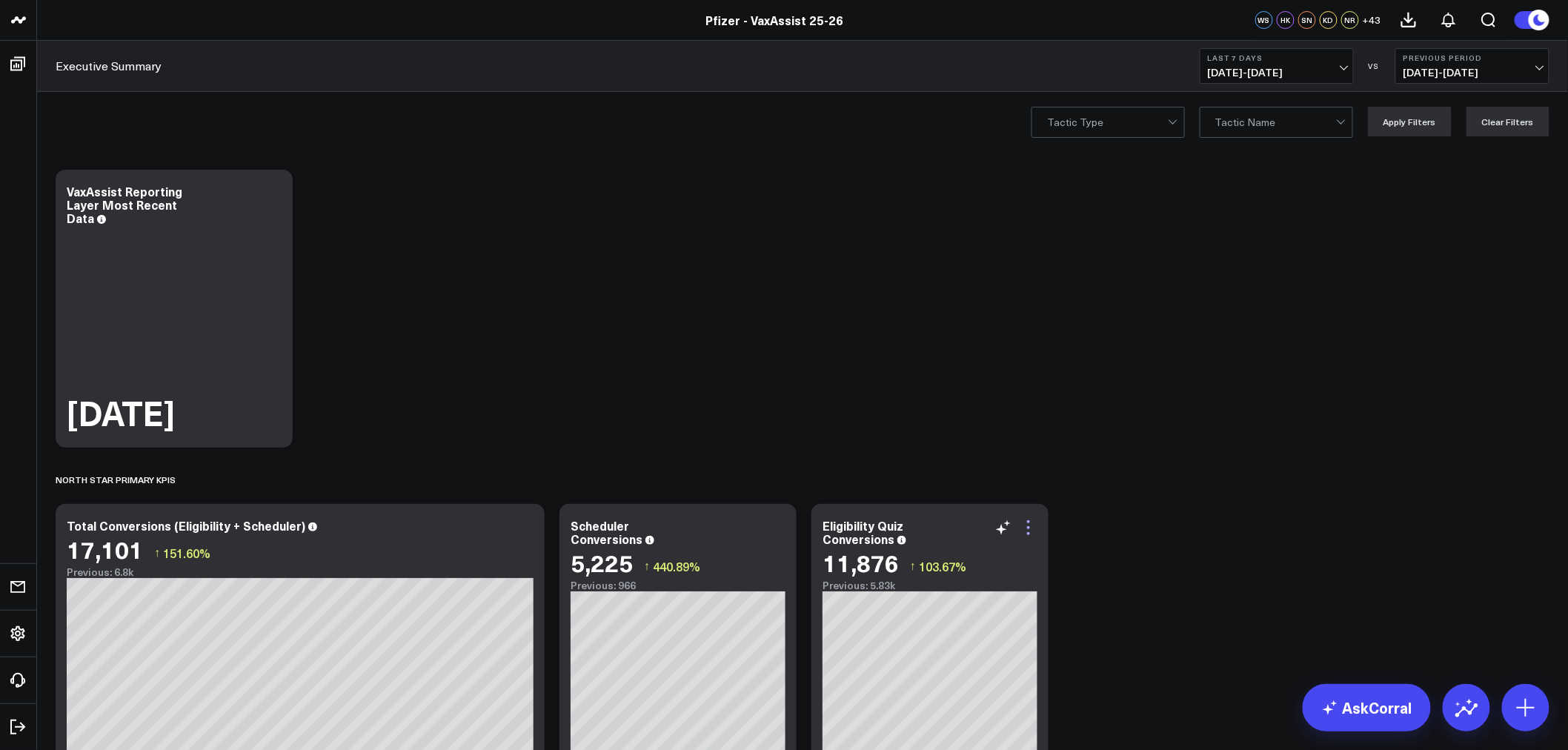
click at [1031, 523] on icon at bounding box center [1028, 527] width 18 height 18
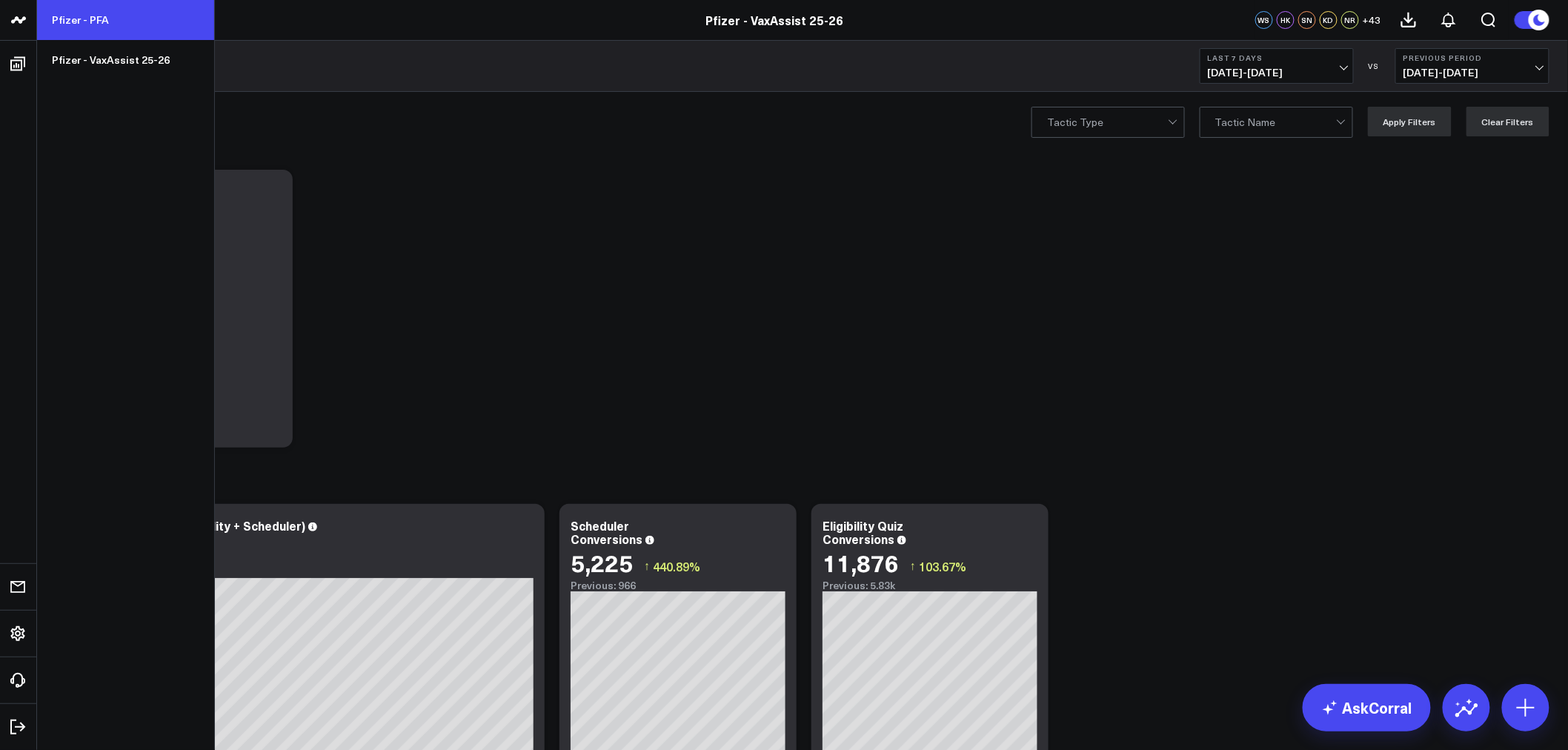
click at [92, 17] on link "Pfizer - PFA" at bounding box center [125, 20] width 177 height 40
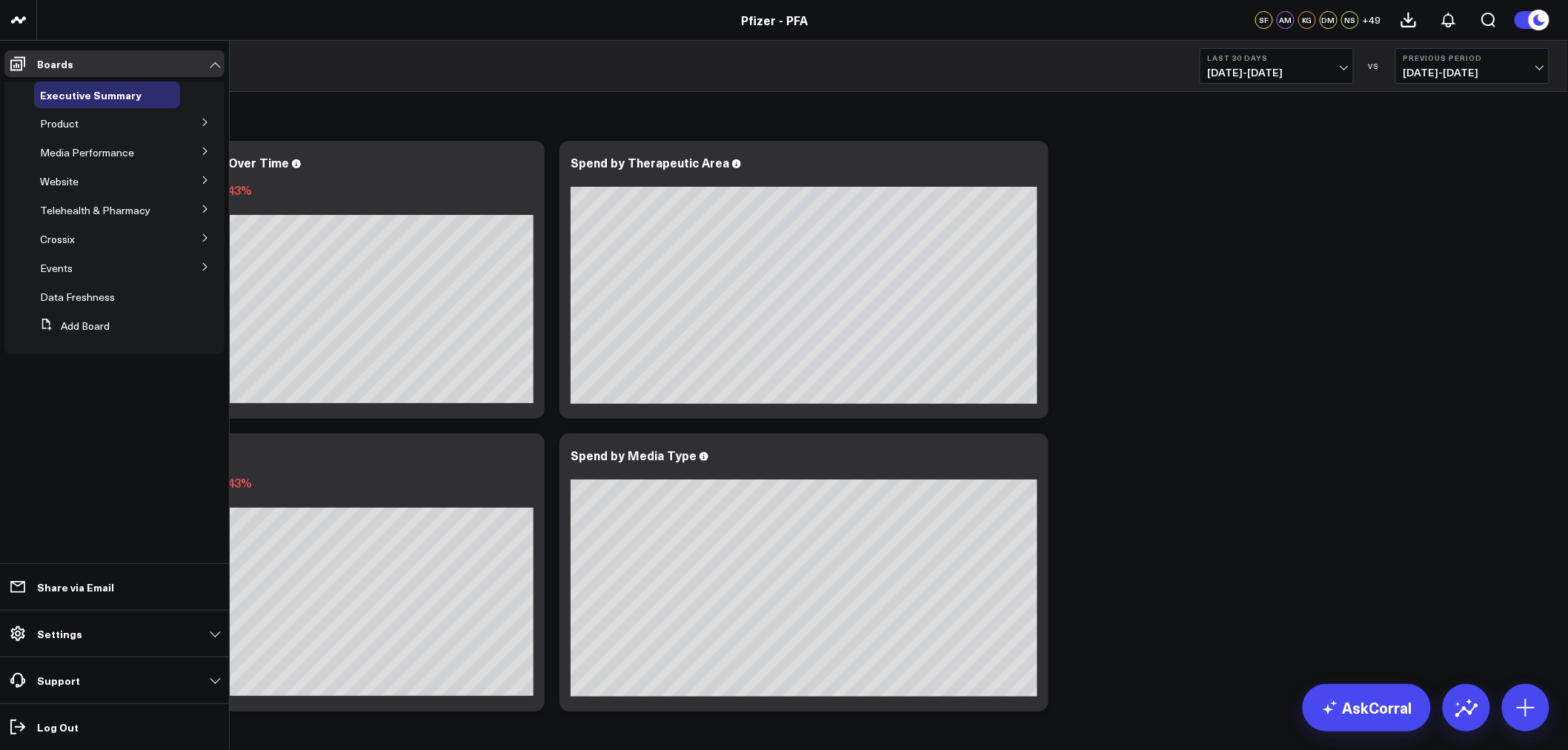
click at [208, 121] on icon at bounding box center [205, 122] width 9 height 9
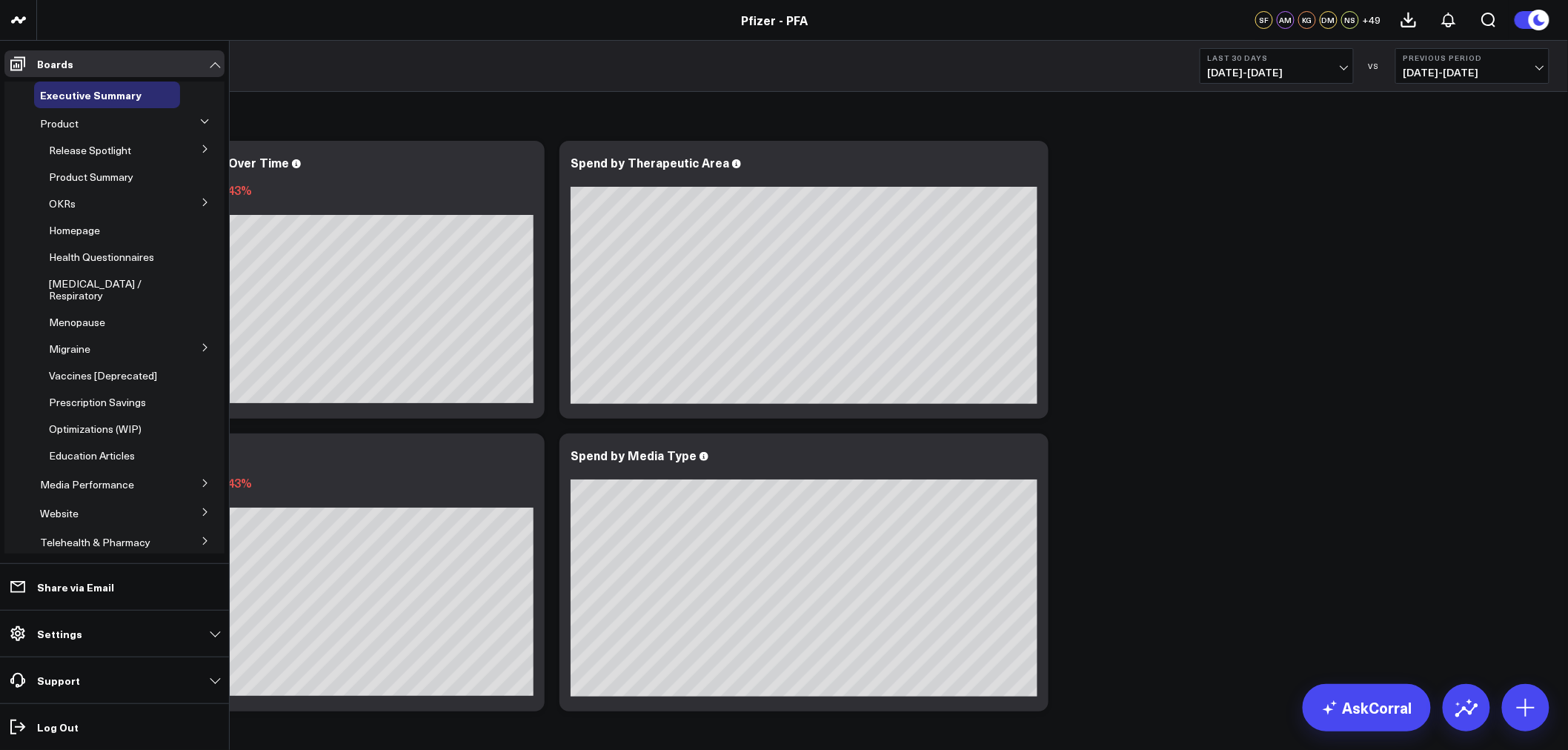
click at [201, 150] on icon at bounding box center [205, 148] width 9 height 9
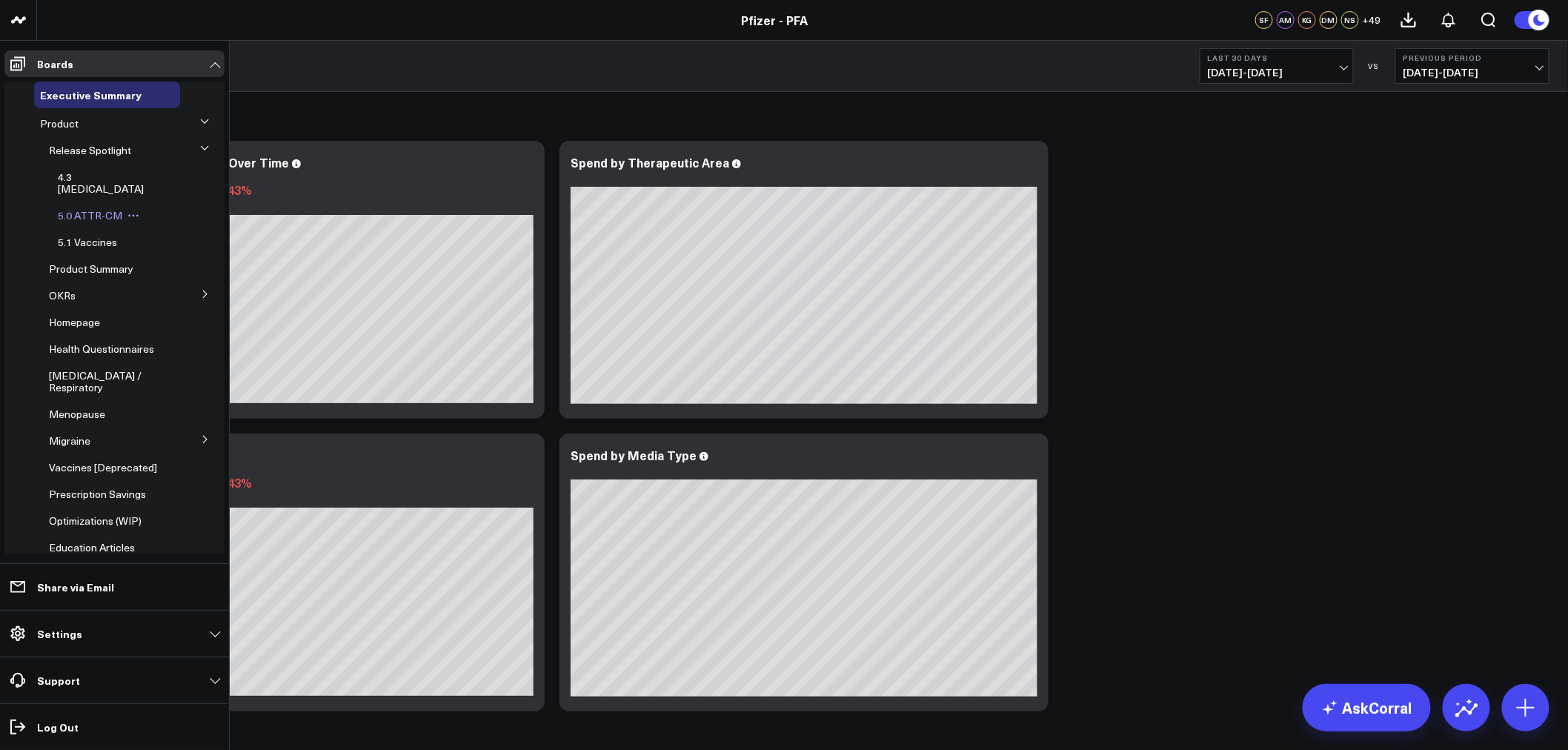
click at [95, 208] on span "5.0 ATTR-CM" at bounding box center [90, 216] width 65 height 14
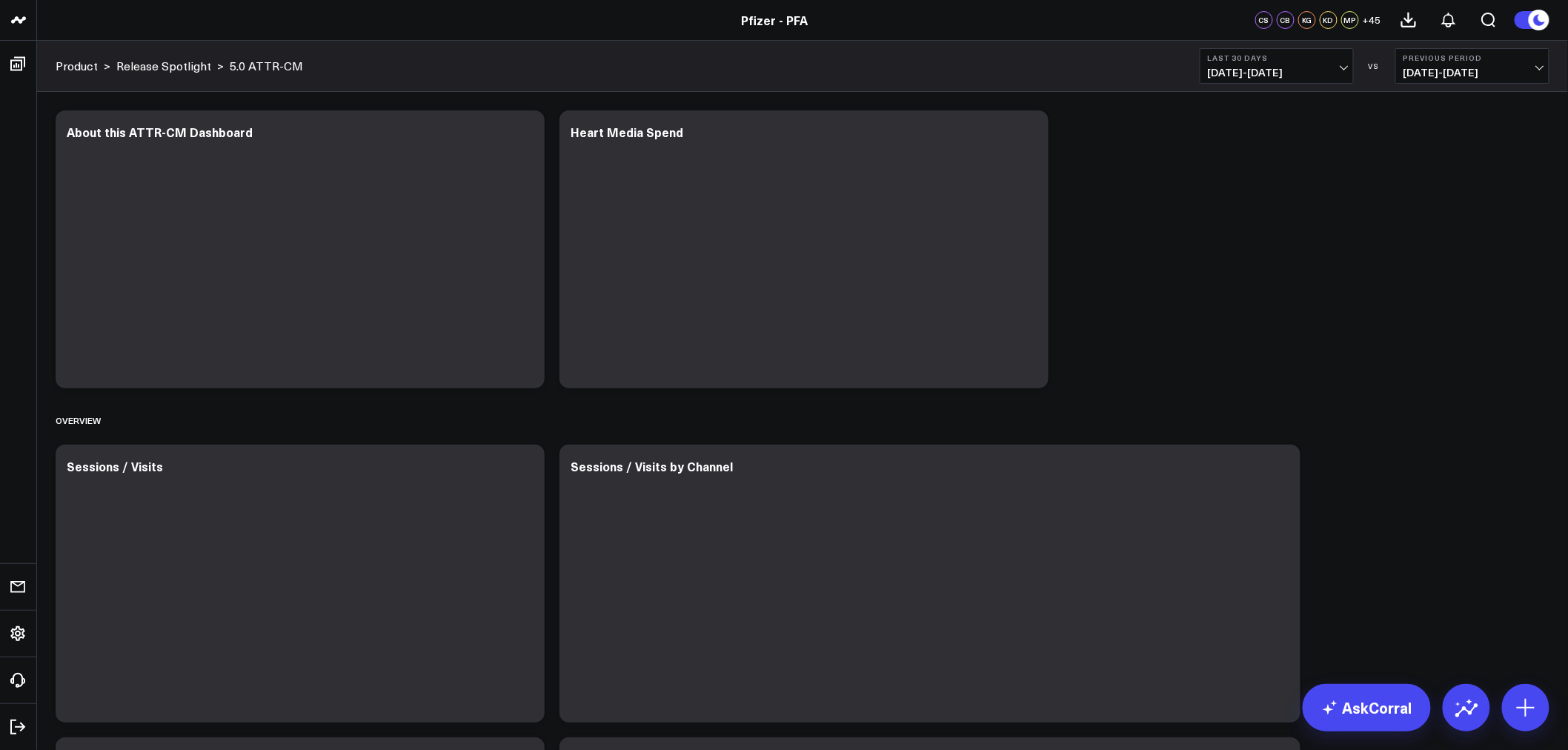
click at [1338, 73] on span "08/05/25 - 09/03/25" at bounding box center [1277, 73] width 138 height 12
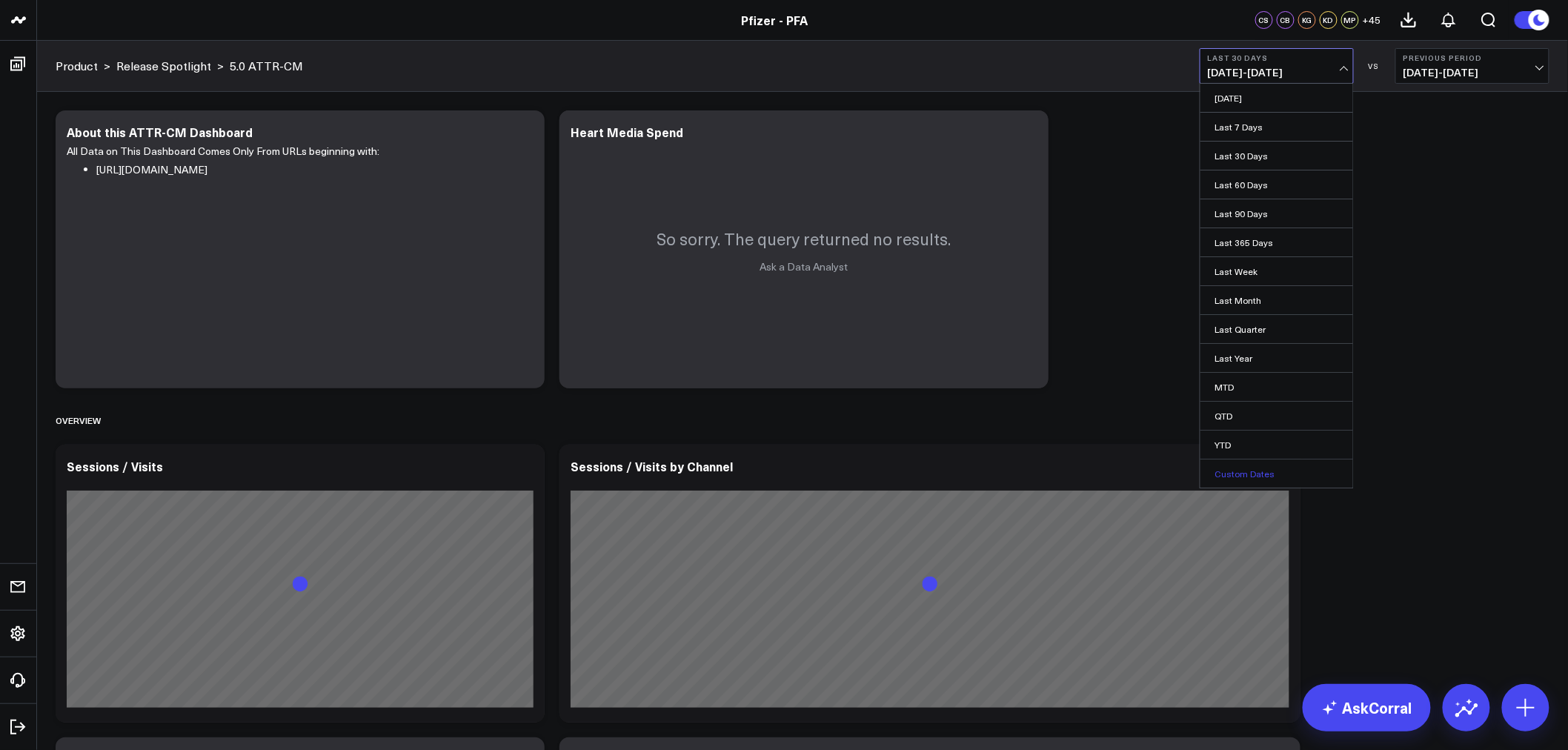
click at [1263, 478] on link "Custom Dates" at bounding box center [1277, 474] width 152 height 28
select select "8"
select select "2025"
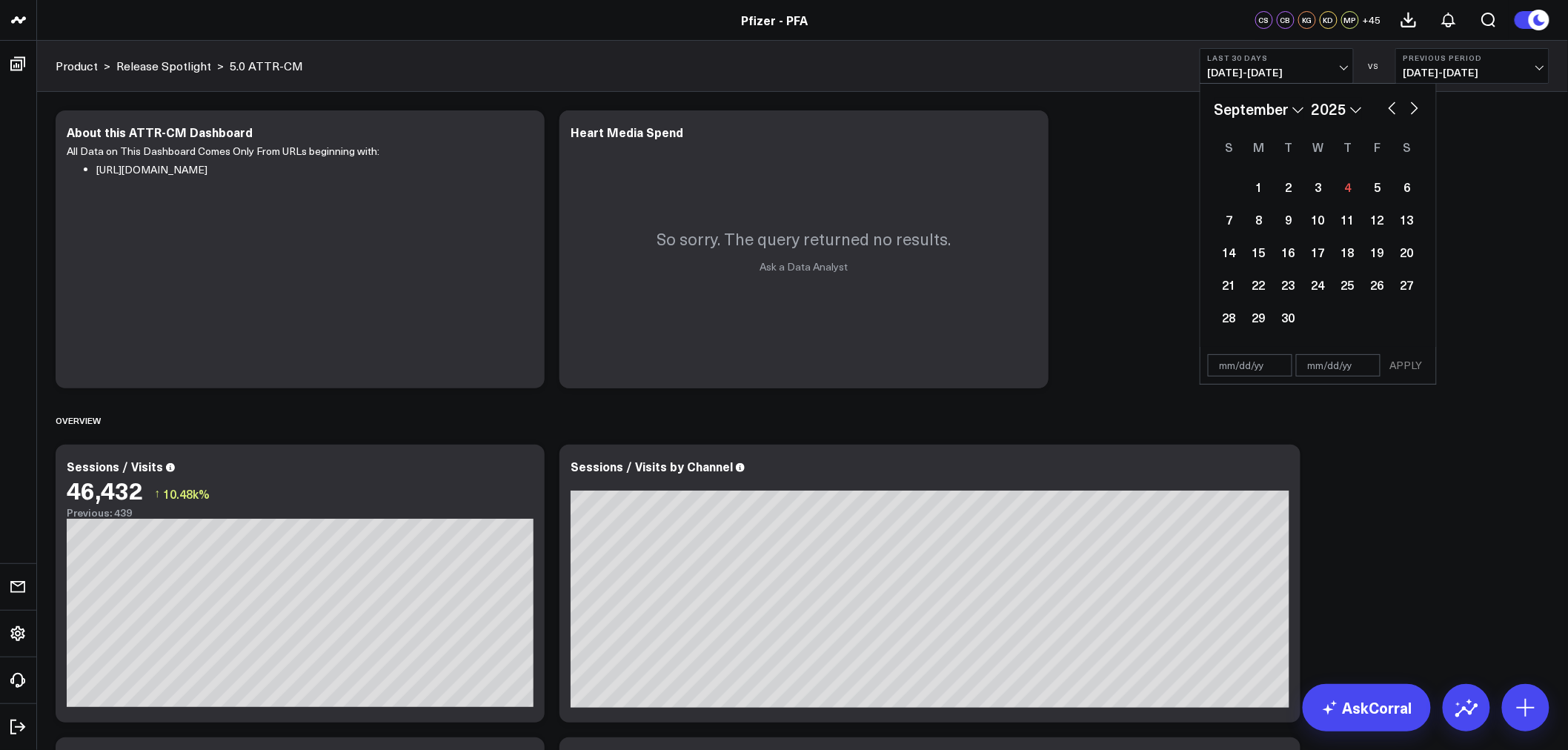
click at [1387, 106] on button "button" at bounding box center [1392, 107] width 15 height 18
select select "7"
select select "2025"
click at [1387, 106] on button "button" at bounding box center [1392, 107] width 15 height 18
select select "6"
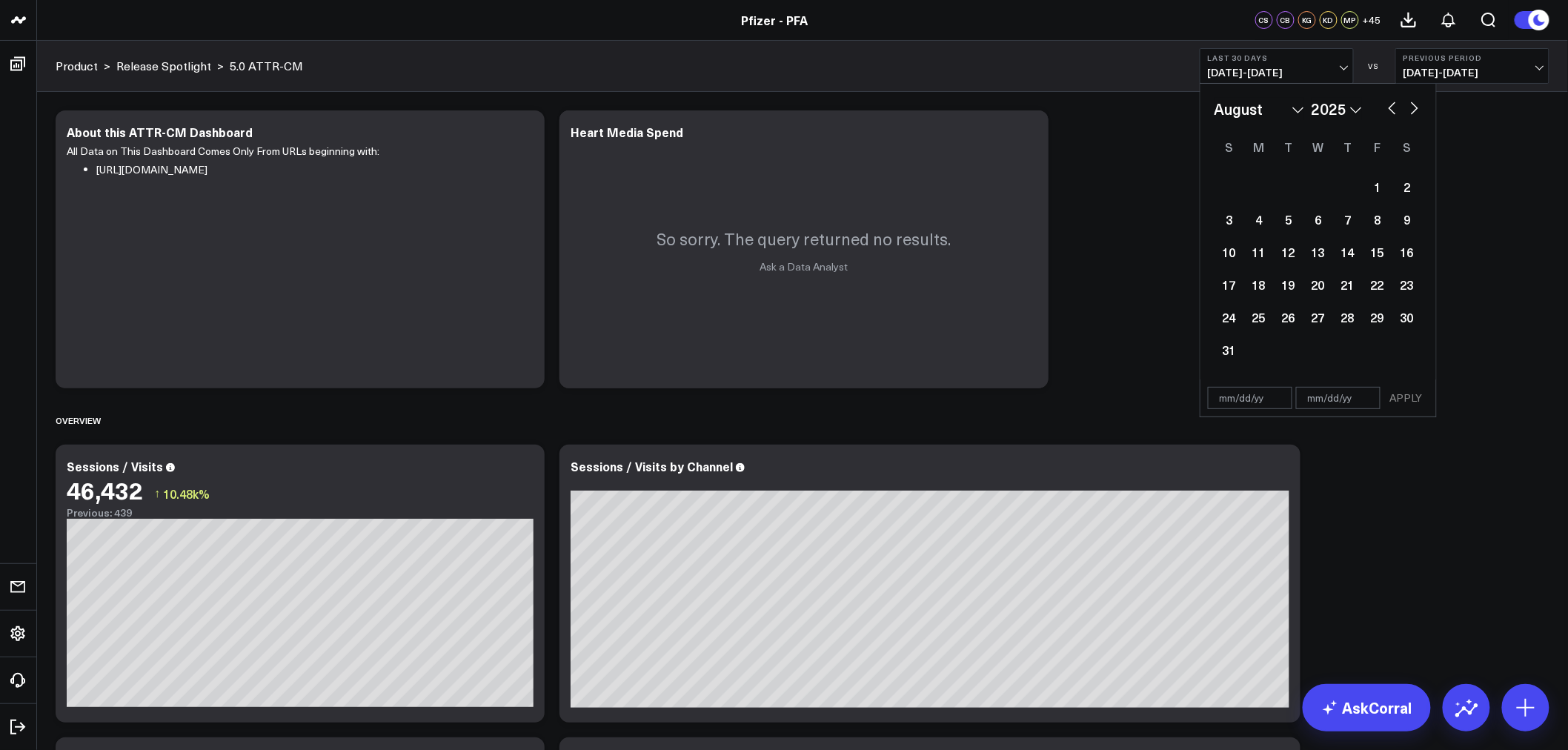
select select "2025"
click at [1345, 287] on div "24" at bounding box center [1349, 285] width 30 height 30
type input "07/24/25"
select select "6"
select select "2025"
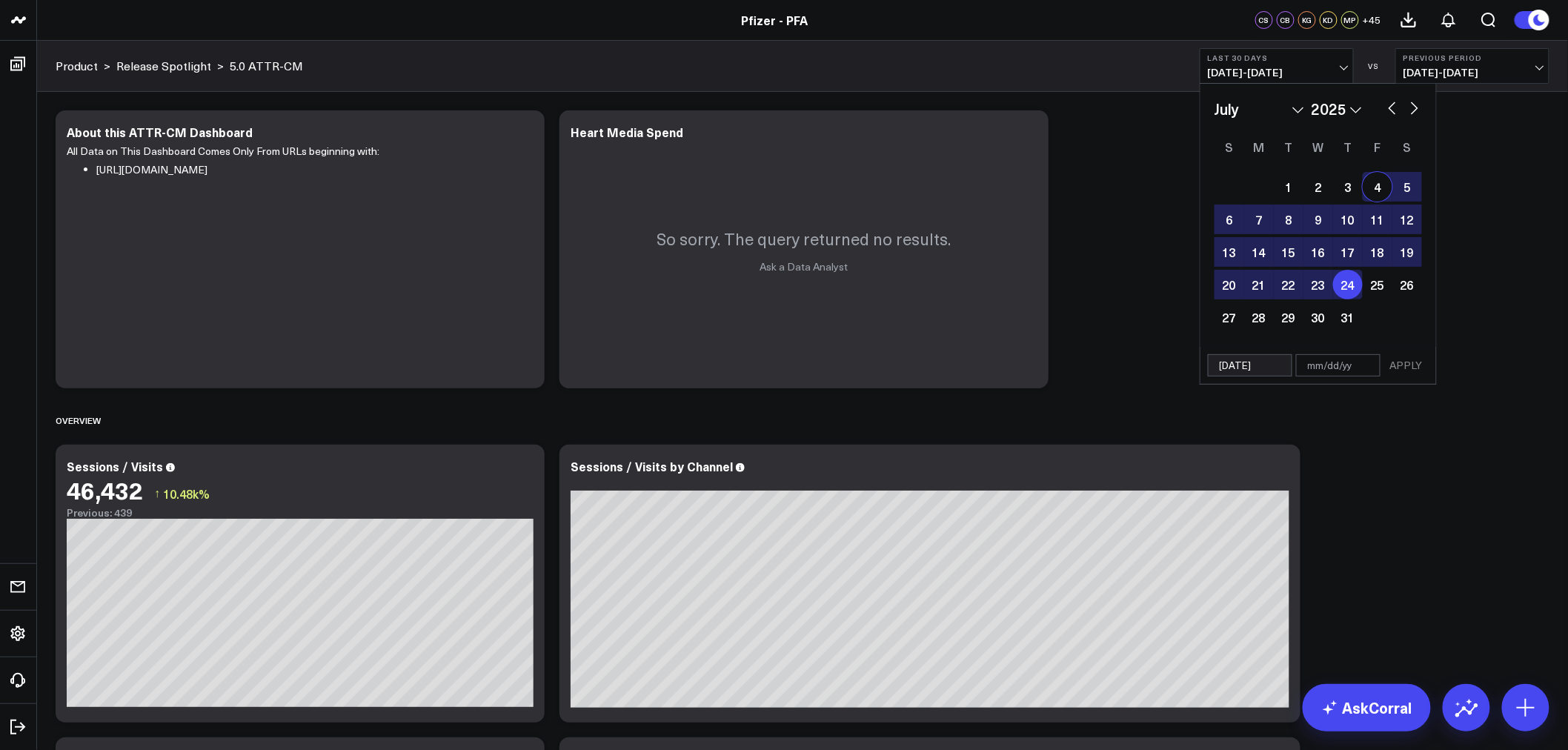
click at [1412, 103] on button "button" at bounding box center [1415, 107] width 15 height 18
select select "7"
select select "2025"
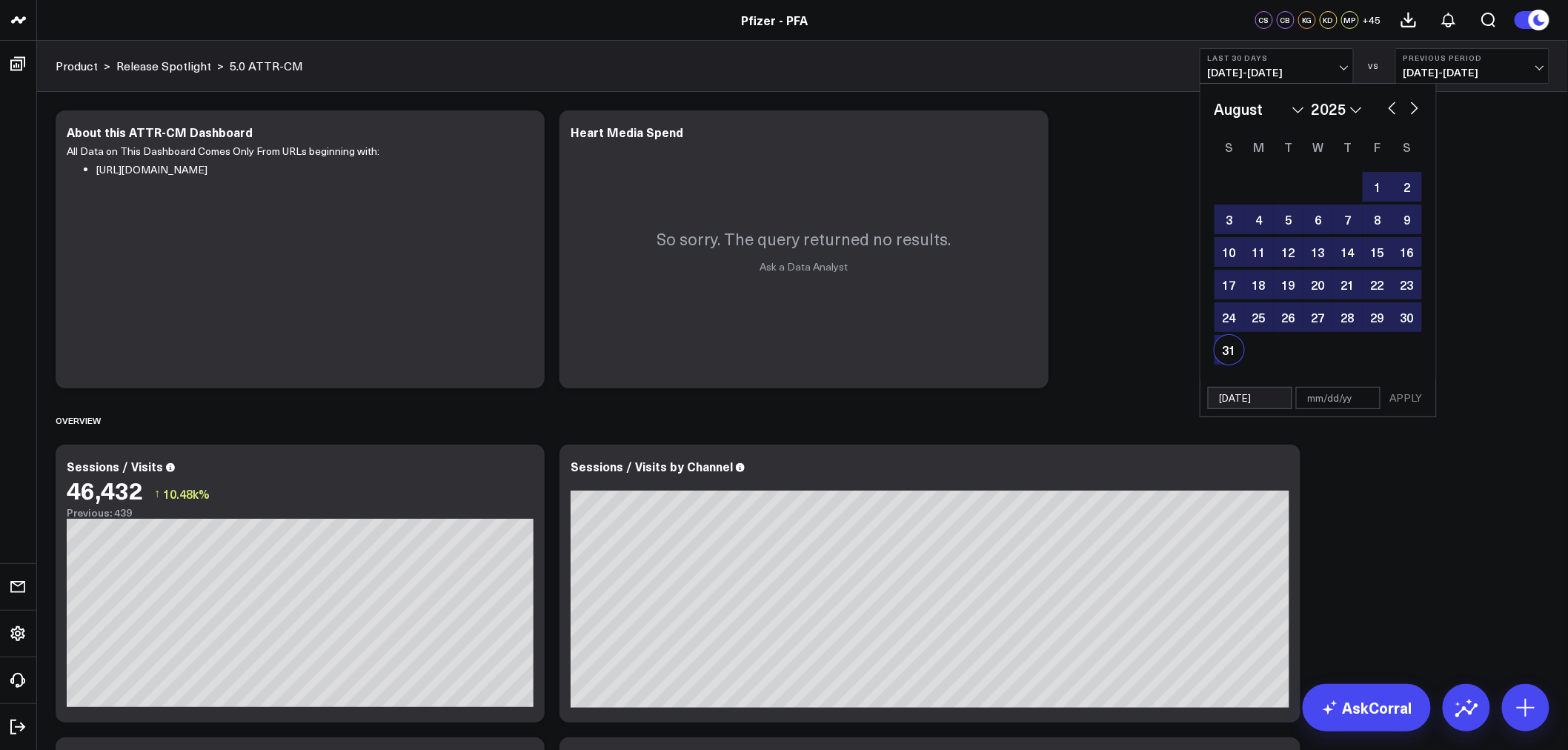
click at [1236, 351] on div "31" at bounding box center [1229, 351] width 30 height 30
type input "08/31/25"
select select "7"
select select "2025"
click at [1405, 407] on button "APPLY" at bounding box center [1406, 398] width 44 height 22
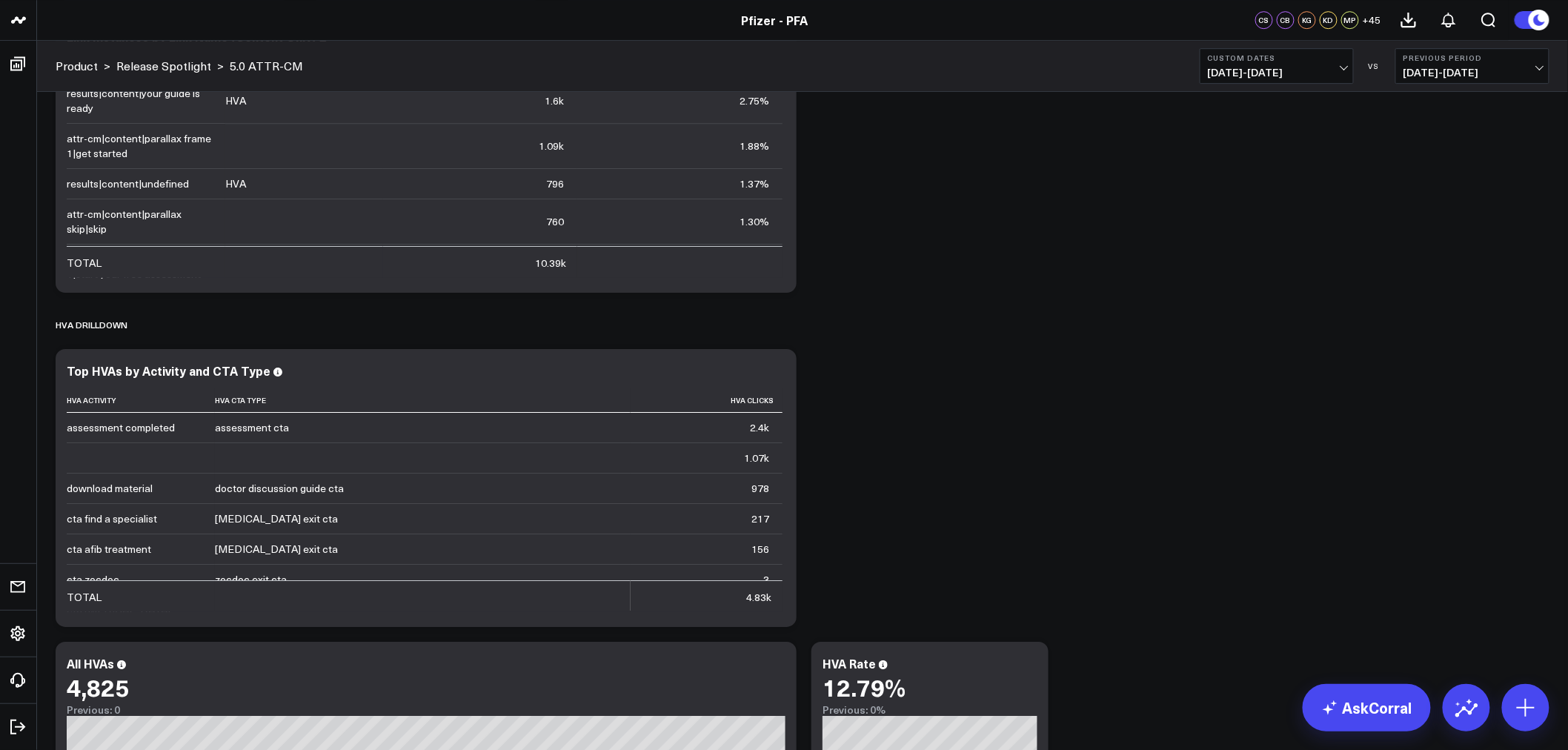
scroll to position [2225, 0]
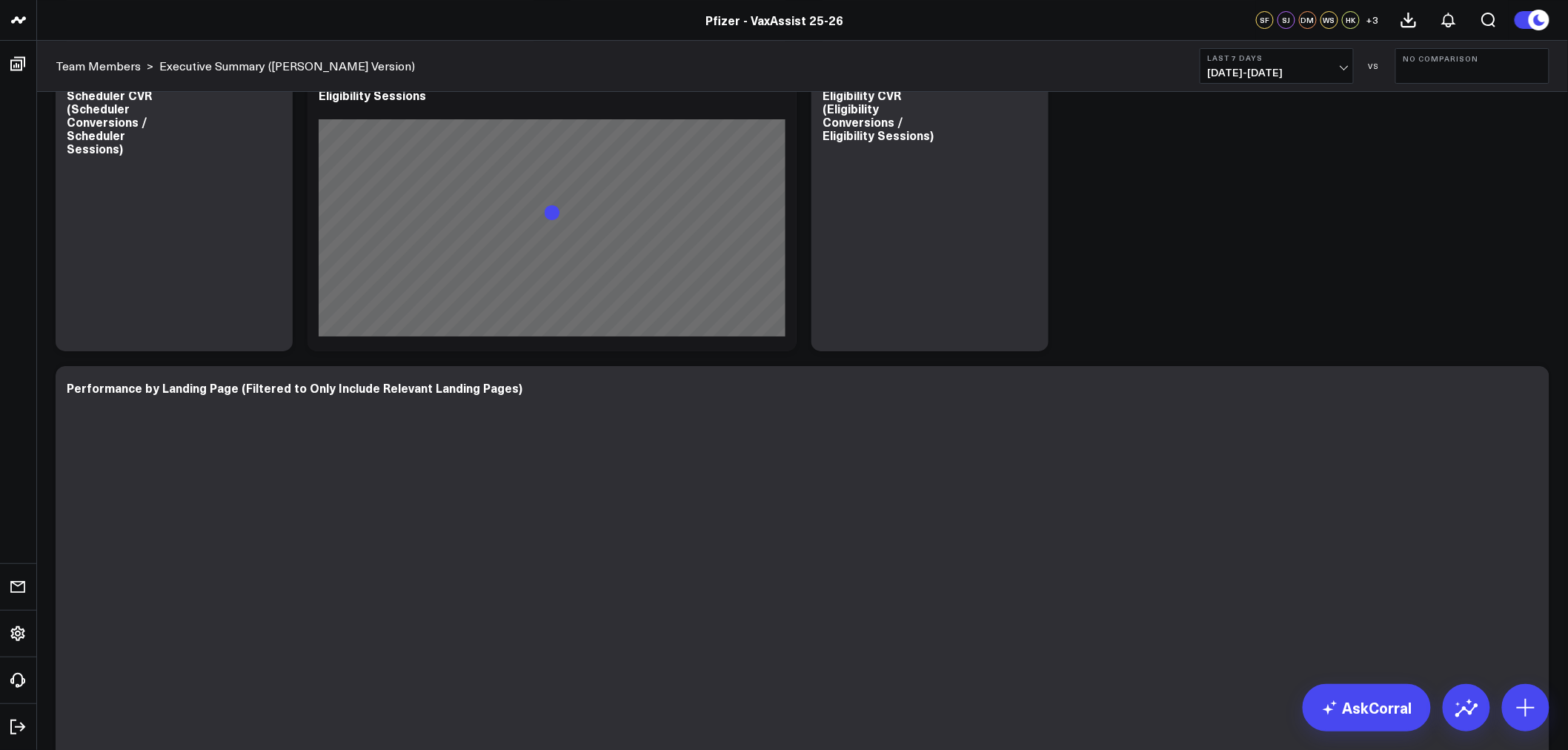
scroll to position [4952, 0]
